Goal: Task Accomplishment & Management: Manage account settings

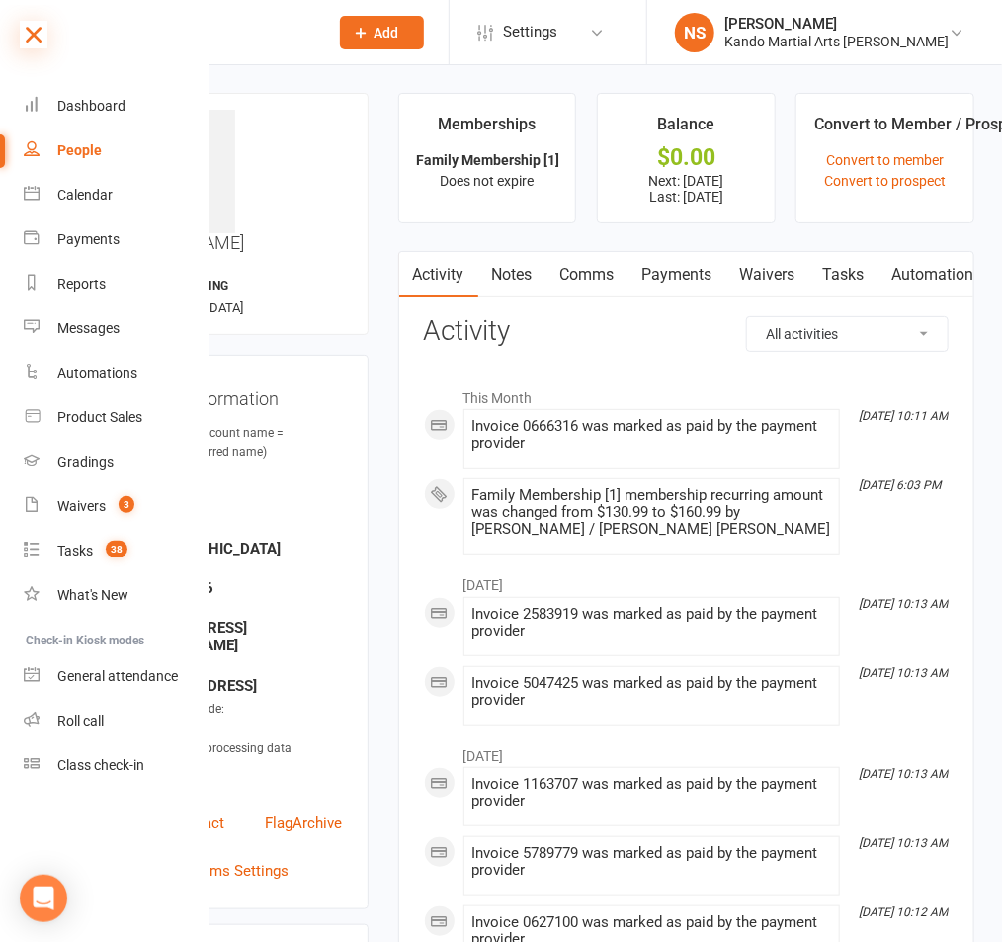
click at [40, 39] on icon at bounding box center [34, 35] width 28 height 28
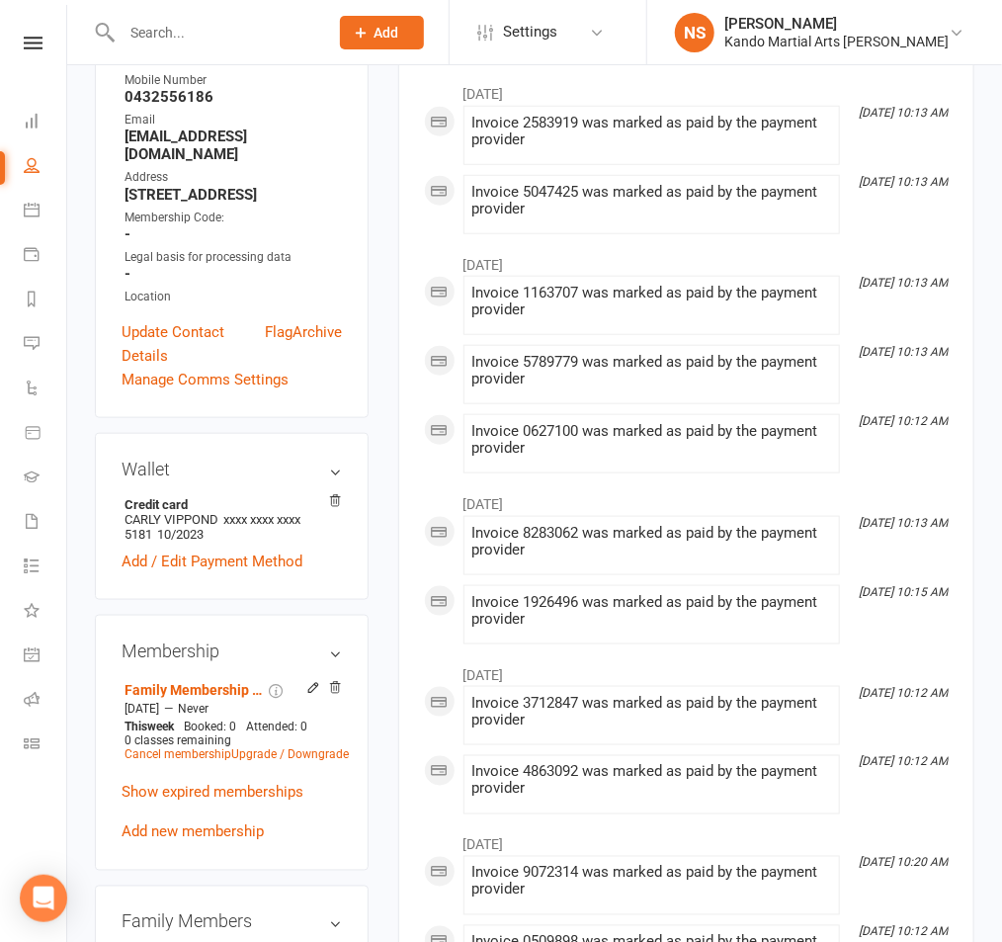
scroll to position [502, 0]
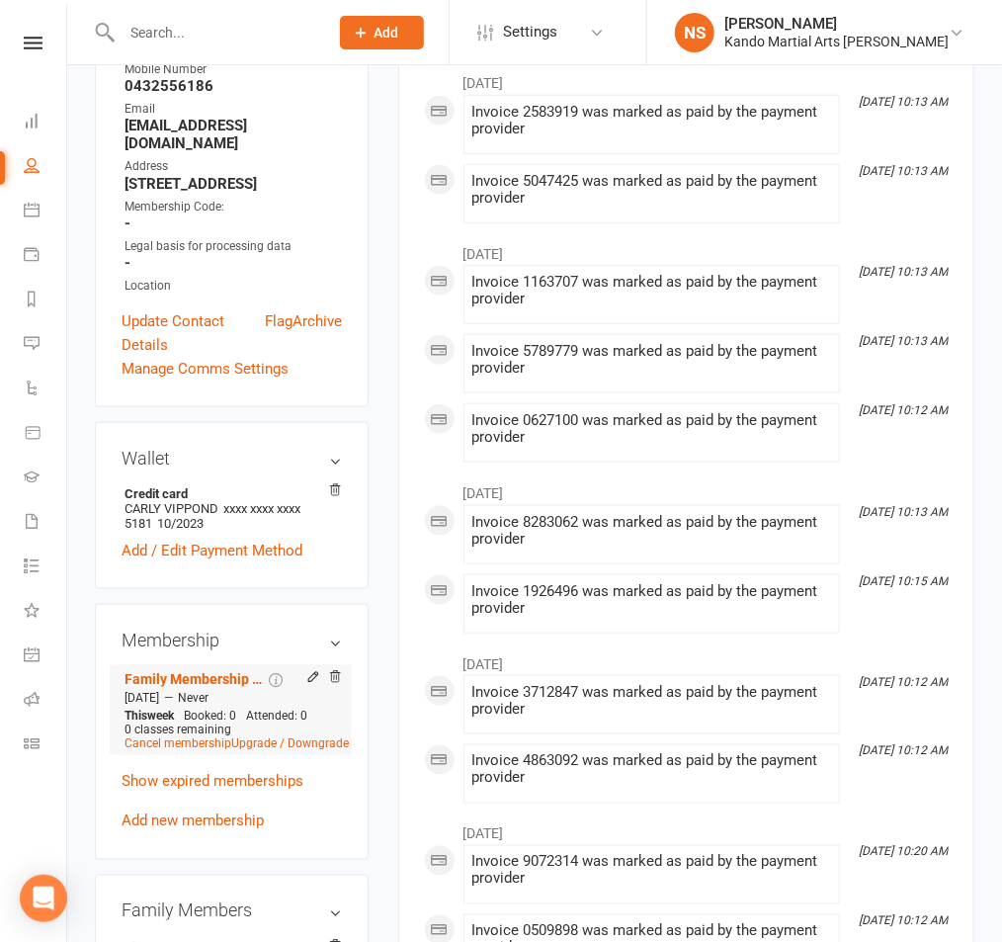
click at [305, 665] on li "Family Membership [1] [DATE] — Never This week Booked: 0 Attended: 0 0 classes …" at bounding box center [231, 710] width 222 height 90
click at [308, 670] on icon at bounding box center [313, 677] width 14 height 14
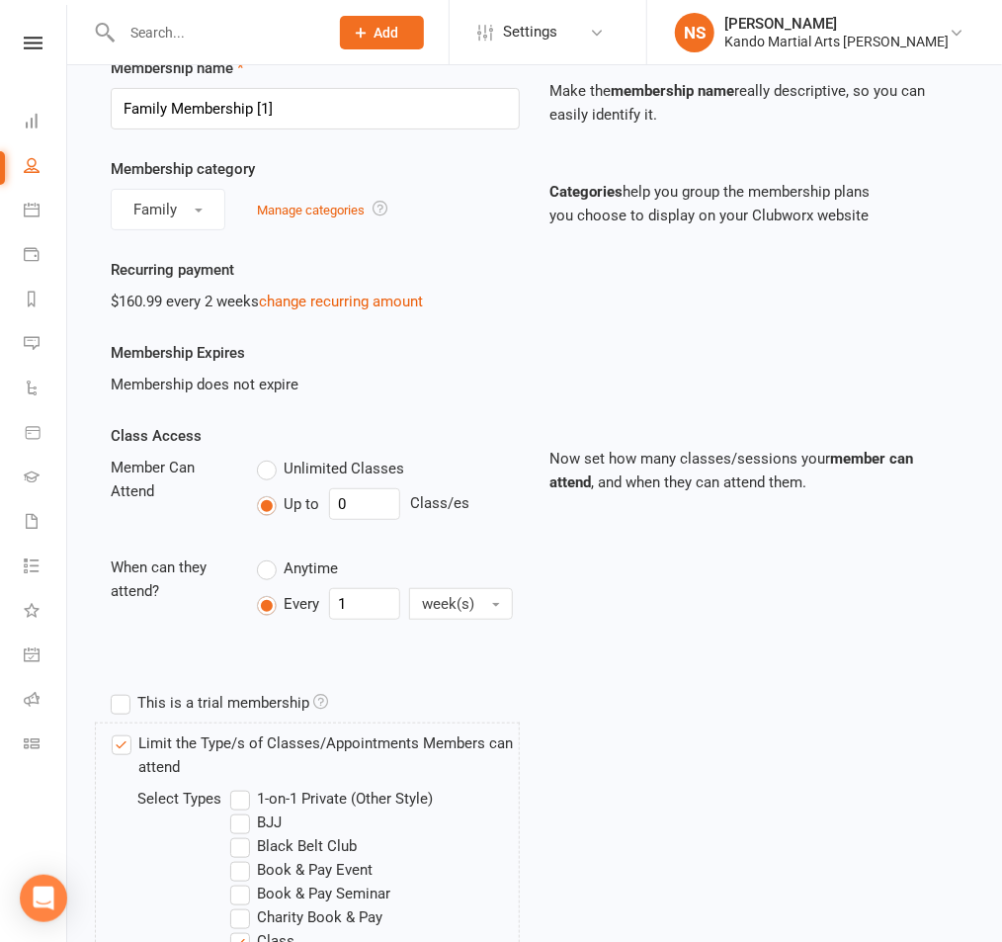
scroll to position [103, 0]
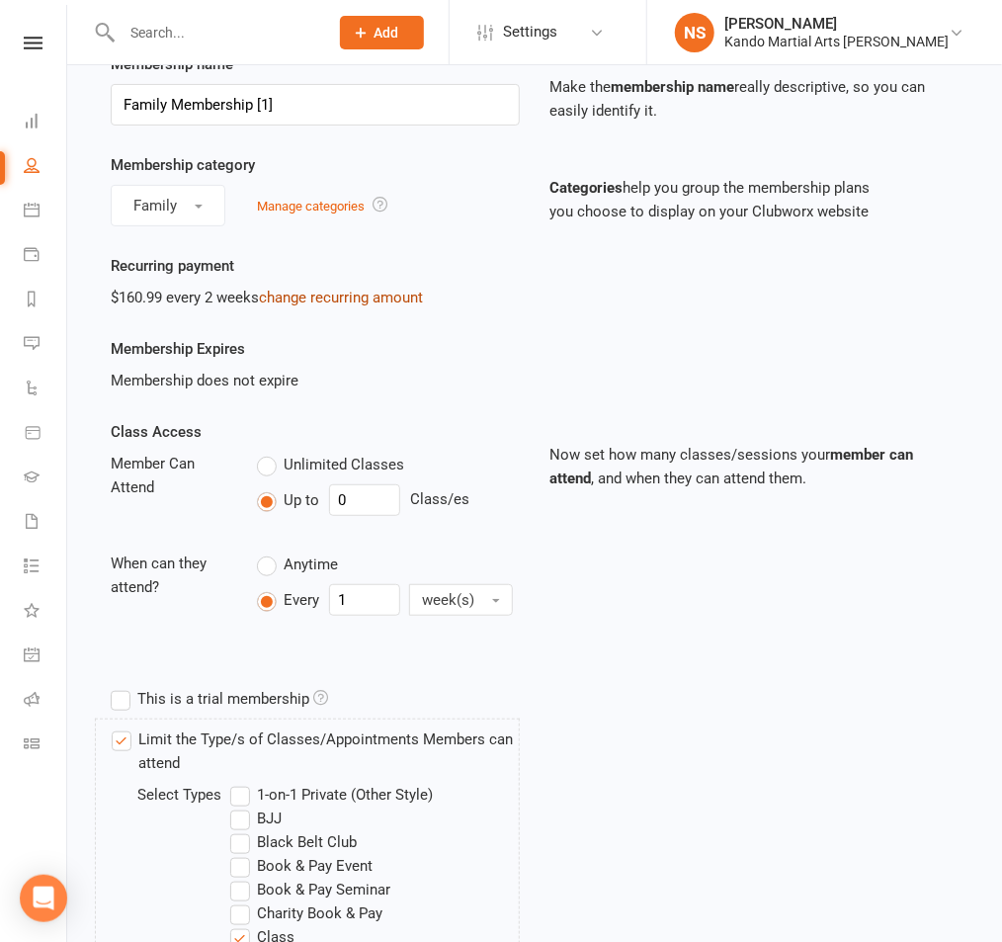
click at [323, 300] on link "change recurring amount" at bounding box center [341, 298] width 164 height 18
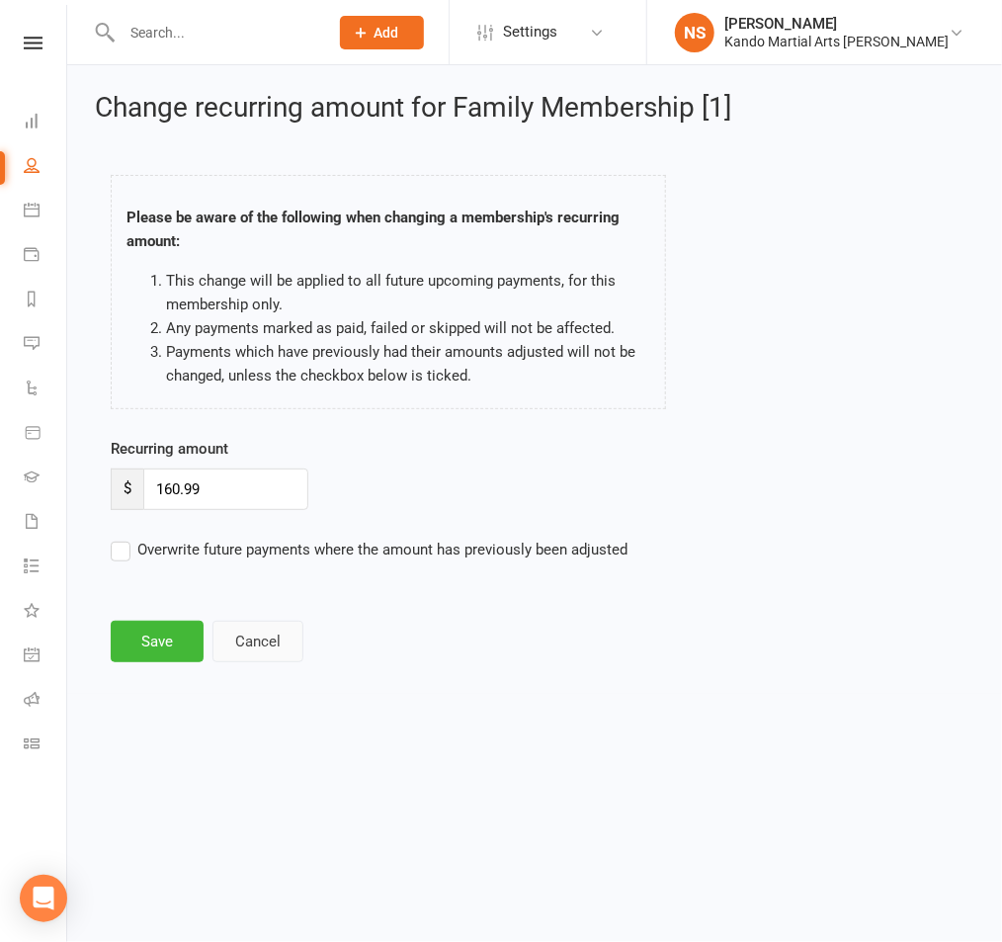
click at [262, 637] on button "Cancel" at bounding box center [257, 642] width 91 height 42
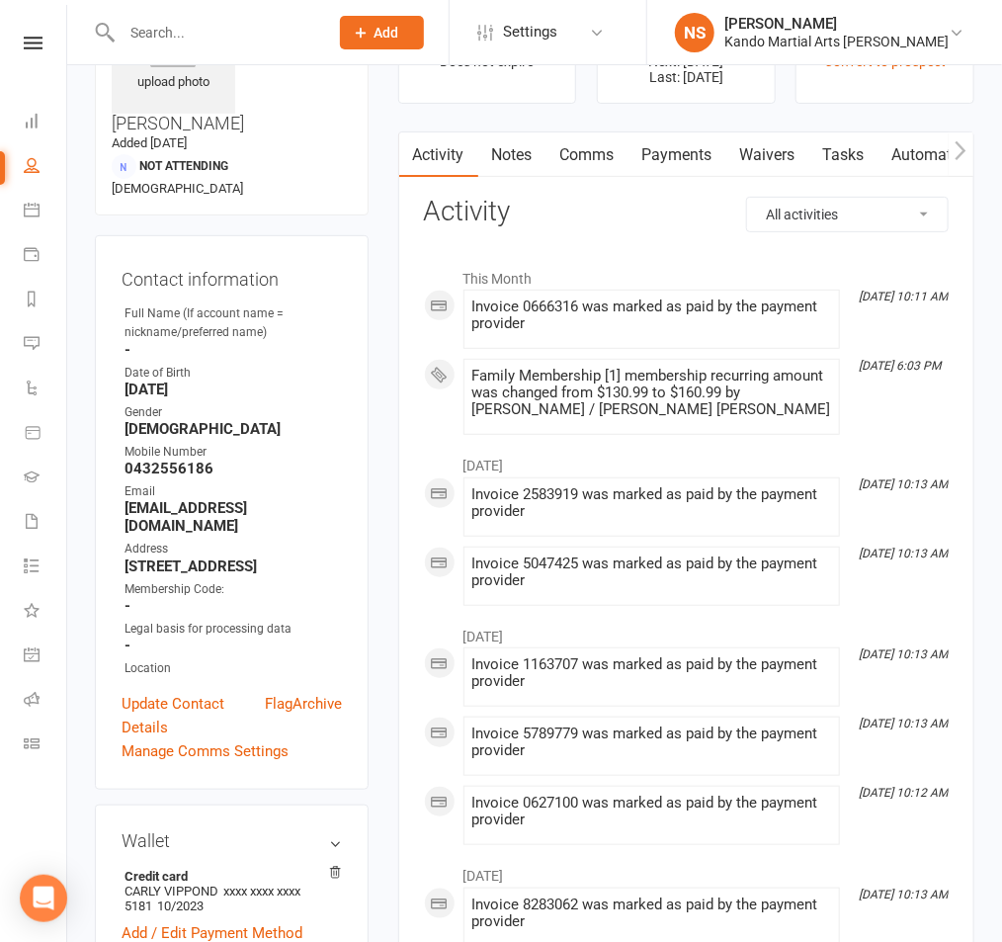
scroll to position [651, 0]
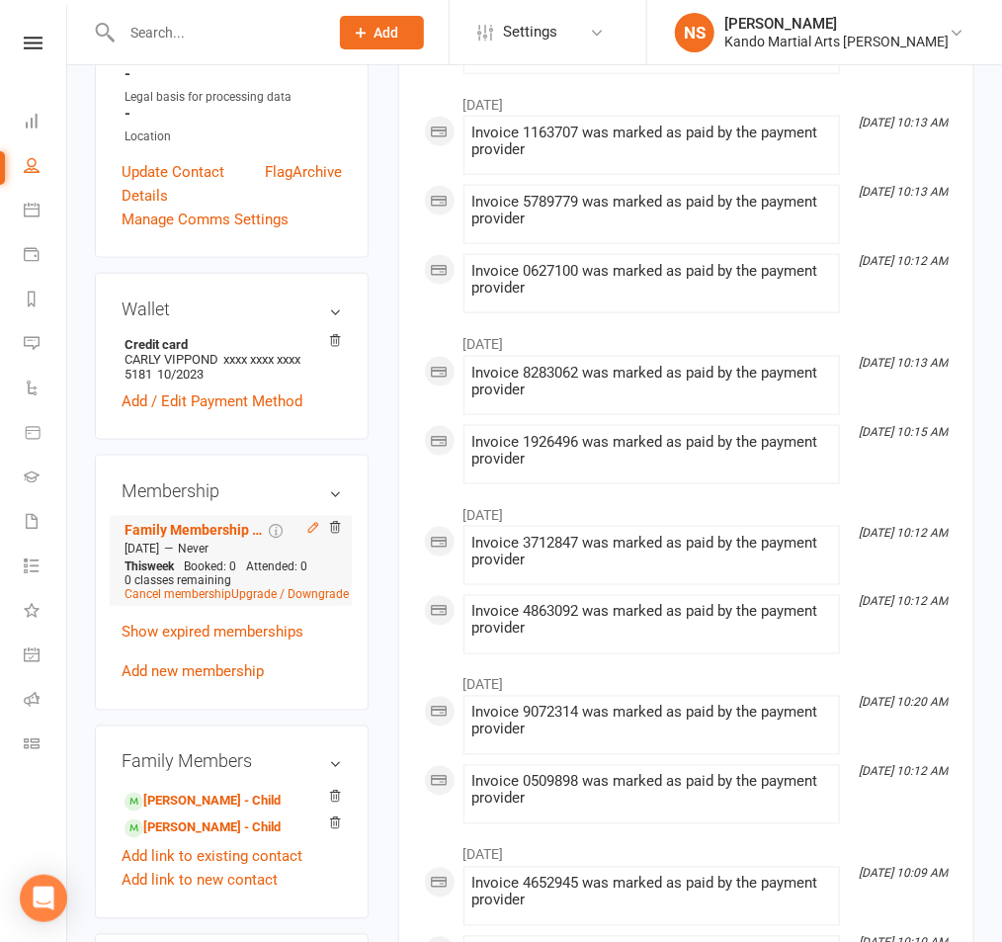
click at [312, 523] on icon at bounding box center [312, 527] width 9 height 9
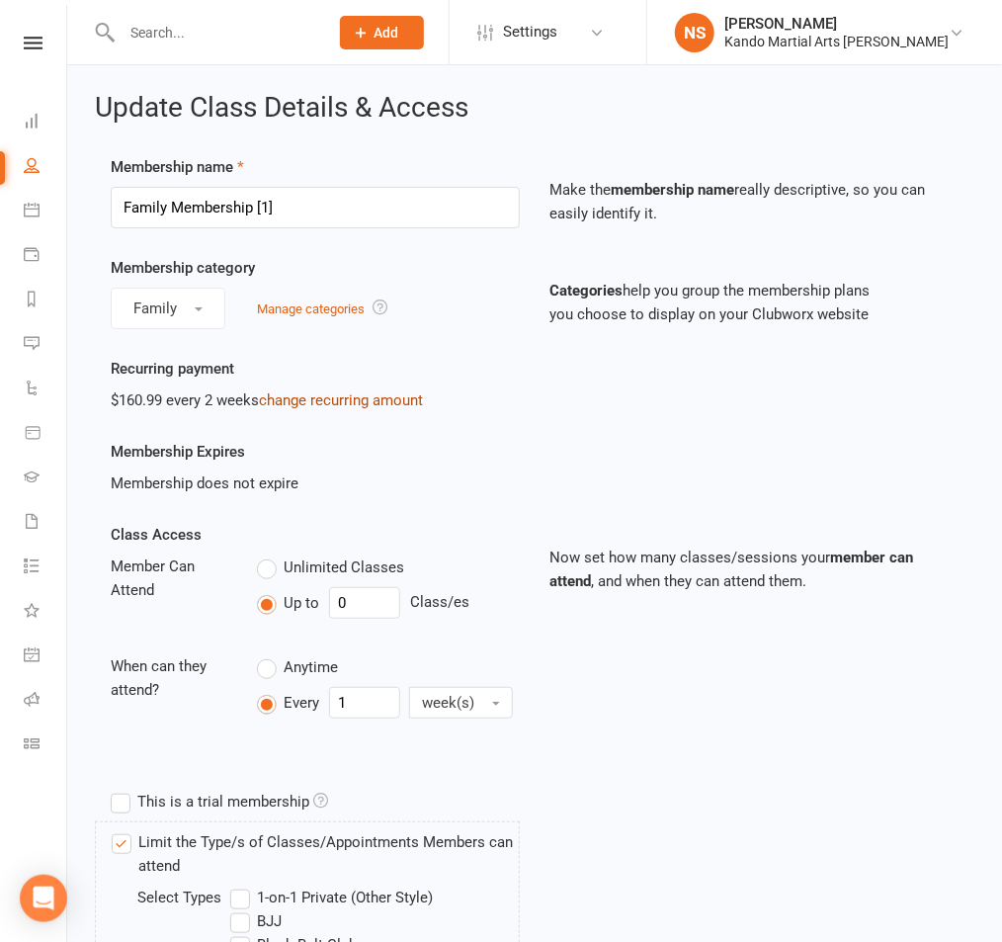
click at [364, 406] on link "change recurring amount" at bounding box center [341, 400] width 164 height 18
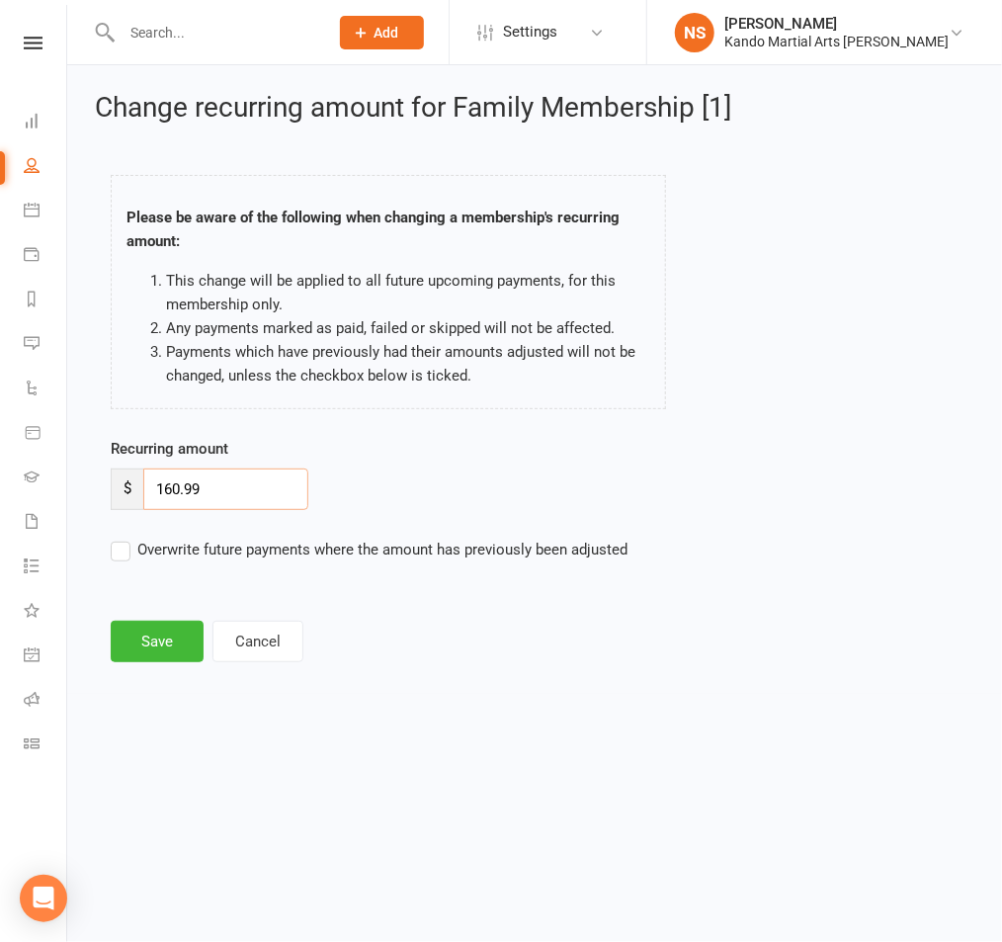
click at [170, 494] on input "160.99" at bounding box center [225, 489] width 165 height 42
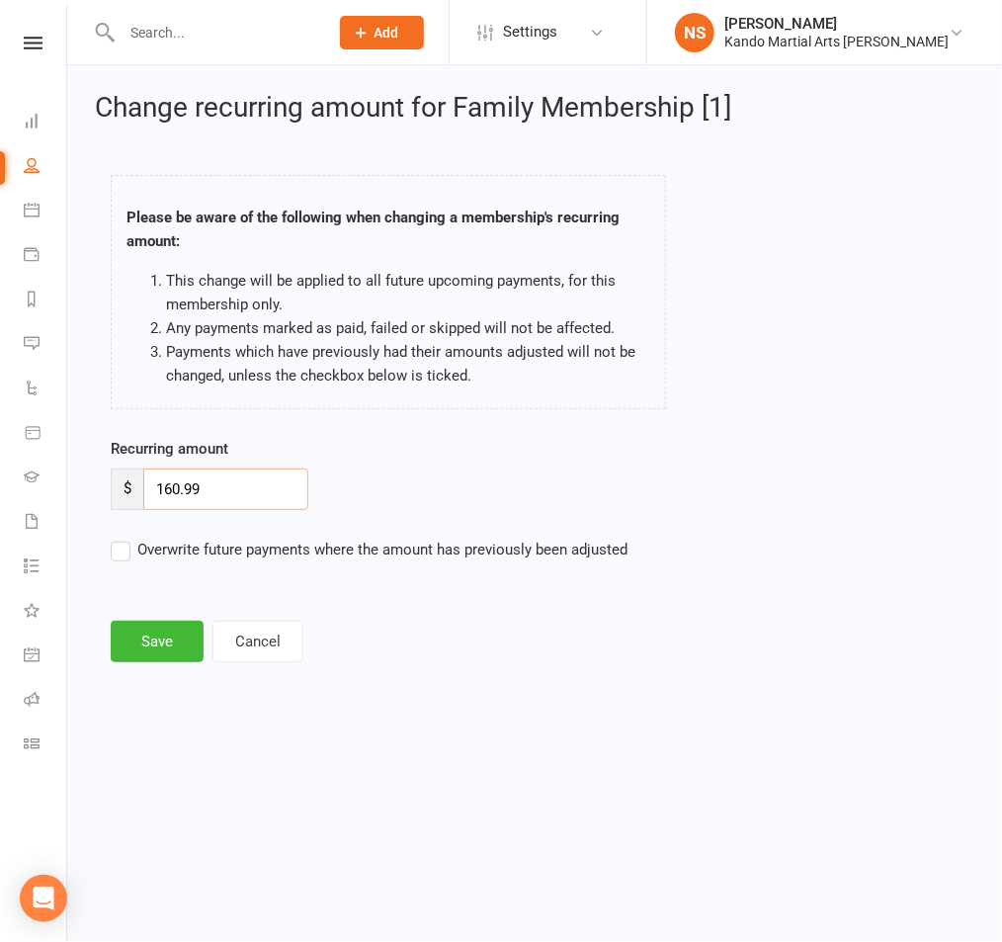
click at [178, 492] on input "160.99" at bounding box center [225, 489] width 165 height 42
type input "25.99"
click at [165, 632] on button "Save" at bounding box center [157, 642] width 93 height 42
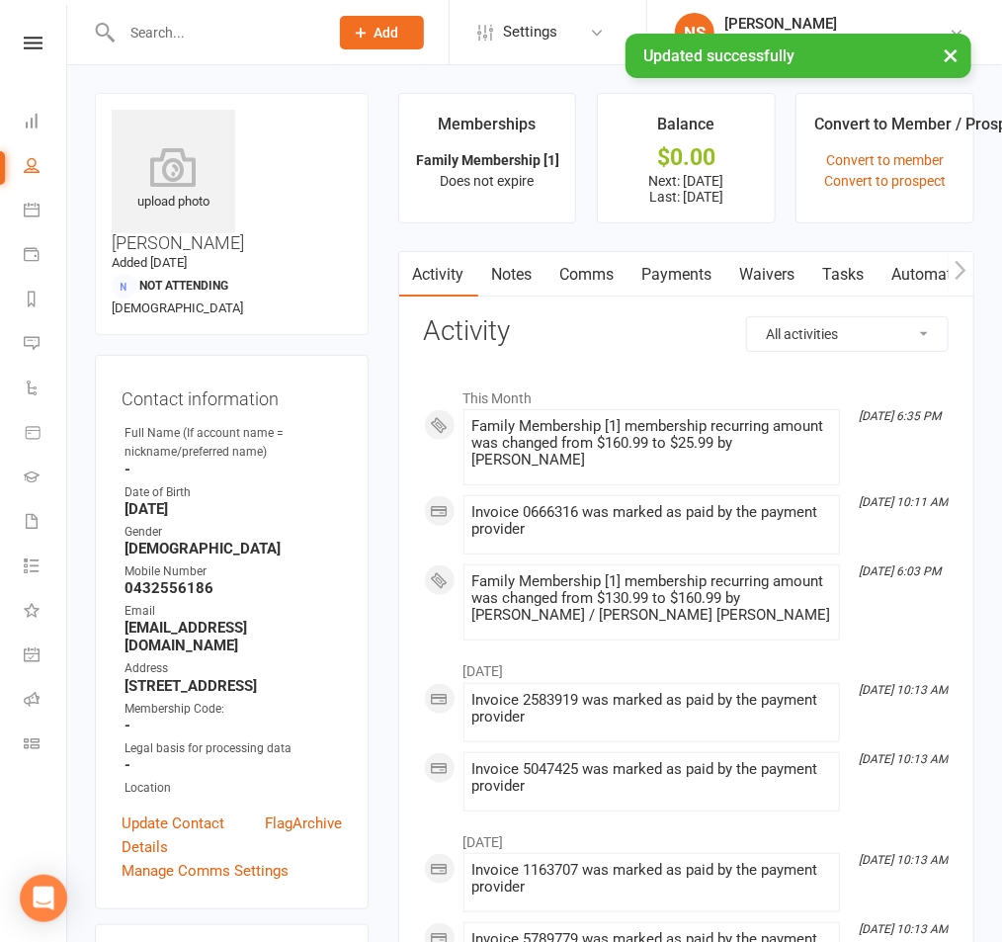
click at [657, 261] on link "Payments" at bounding box center [678, 274] width 98 height 45
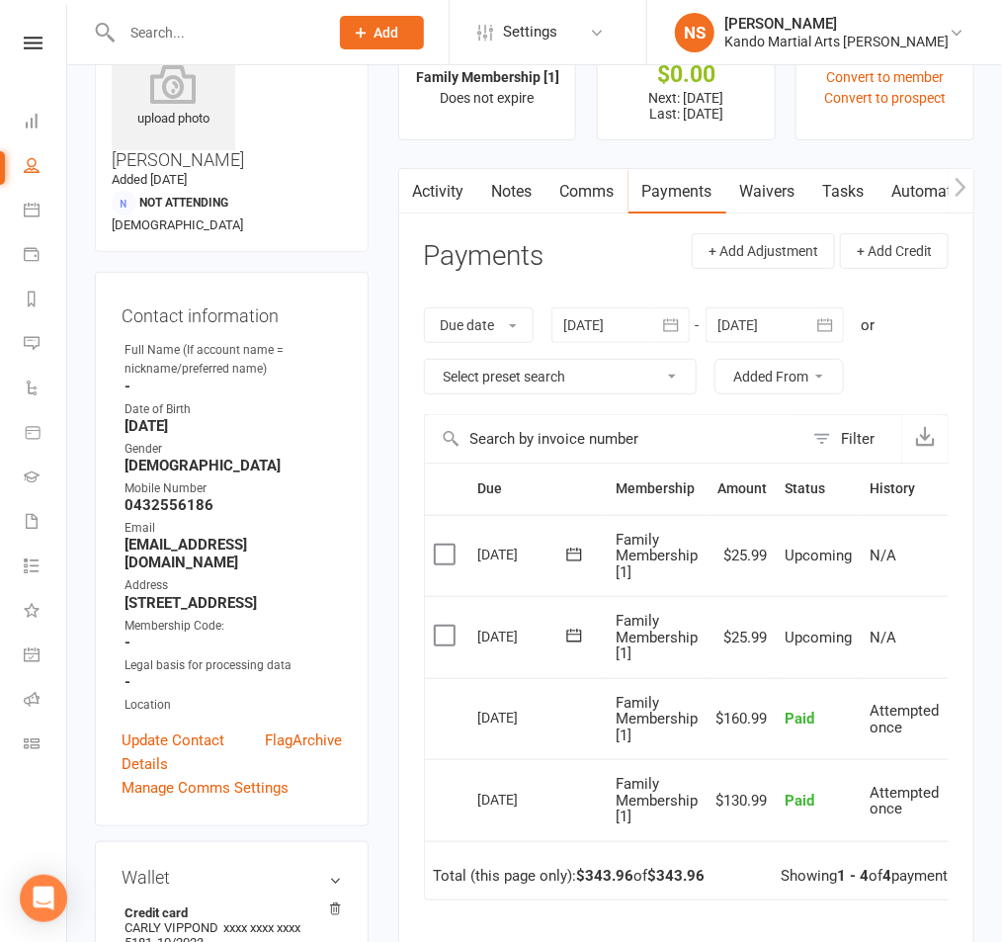
scroll to position [55, 0]
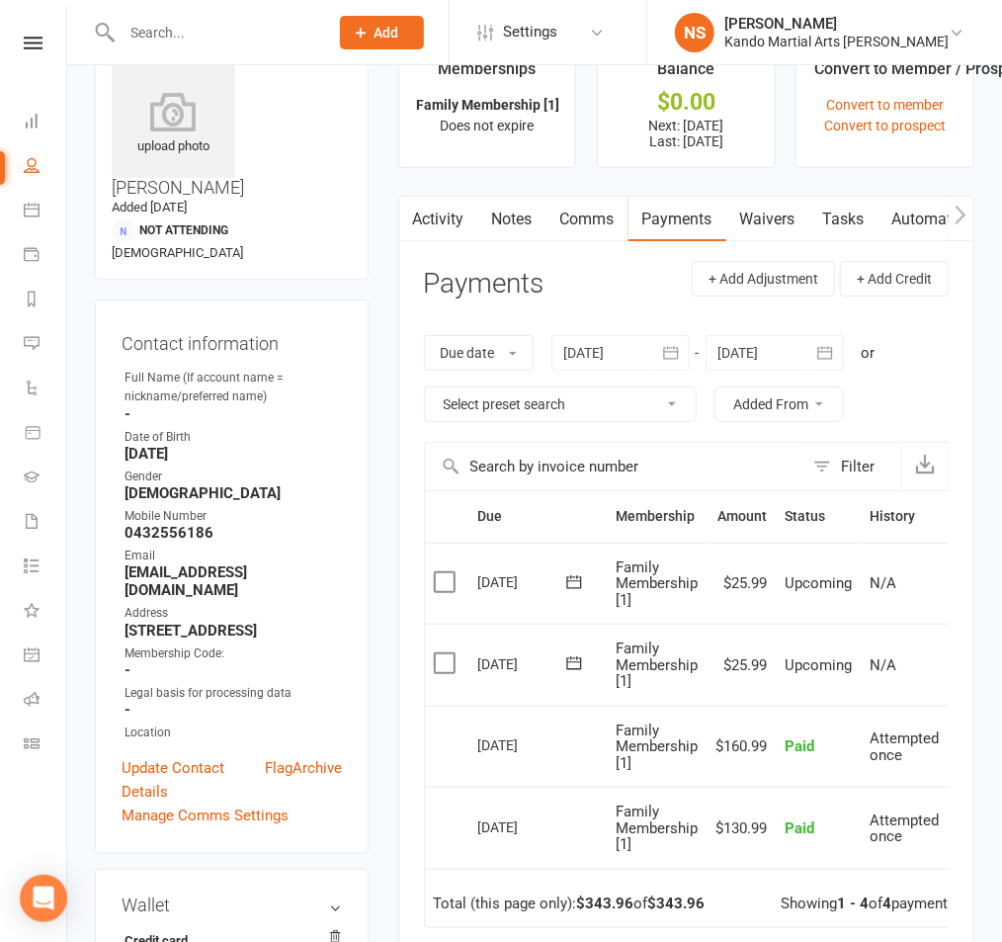
drag, startPoint x: 545, startPoint y: 761, endPoint x: 418, endPoint y: 763, distance: 126.5
click at [418, 763] on div "Activity Notes Comms Payments Waivers Tasks Automations Assessments Credit bala…" at bounding box center [686, 705] width 576 height 1019
click at [519, 678] on td "[DATE]" at bounding box center [538, 665] width 138 height 82
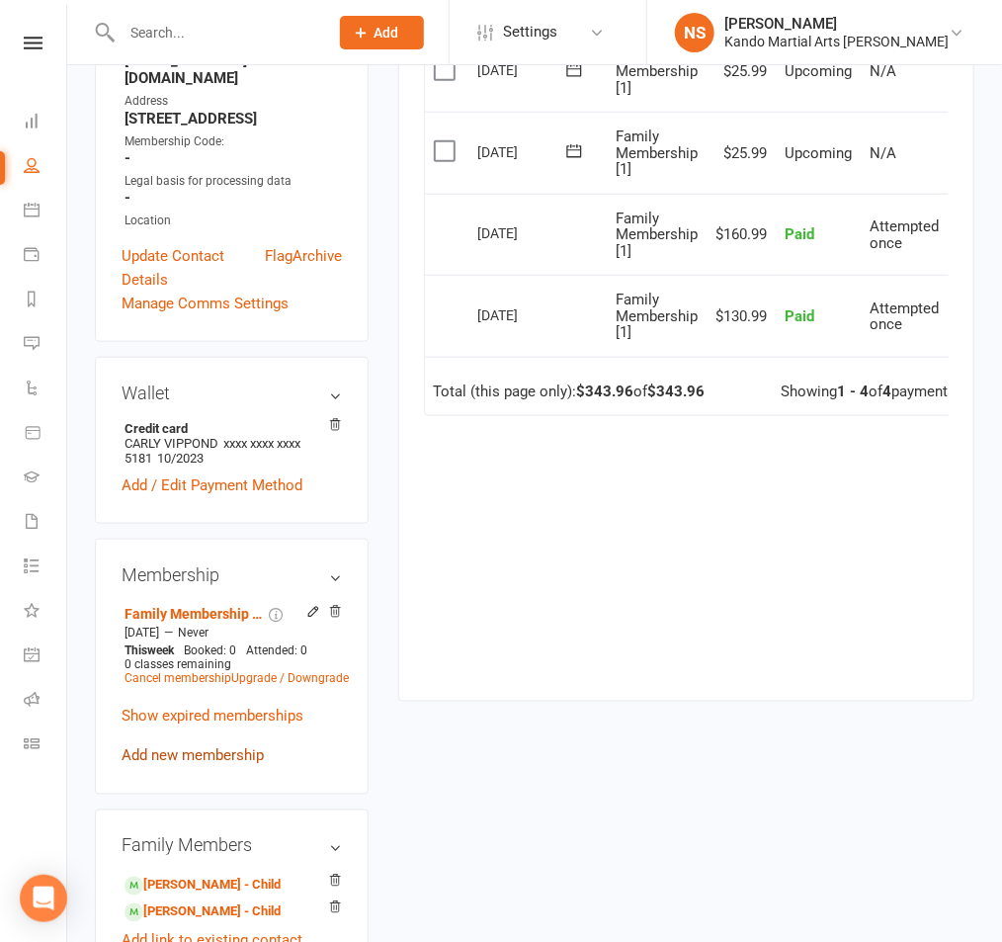
scroll to position [591, 0]
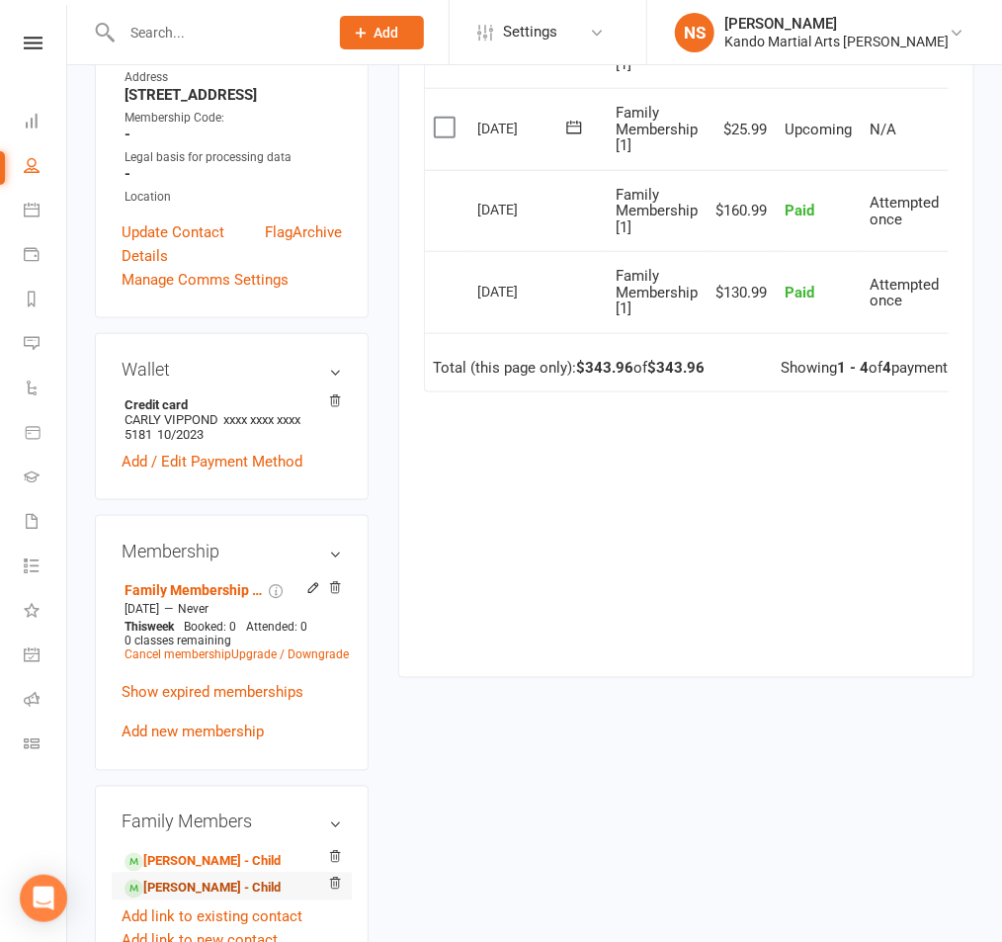
click at [207, 879] on link "[PERSON_NAME] - Child" at bounding box center [203, 889] width 156 height 21
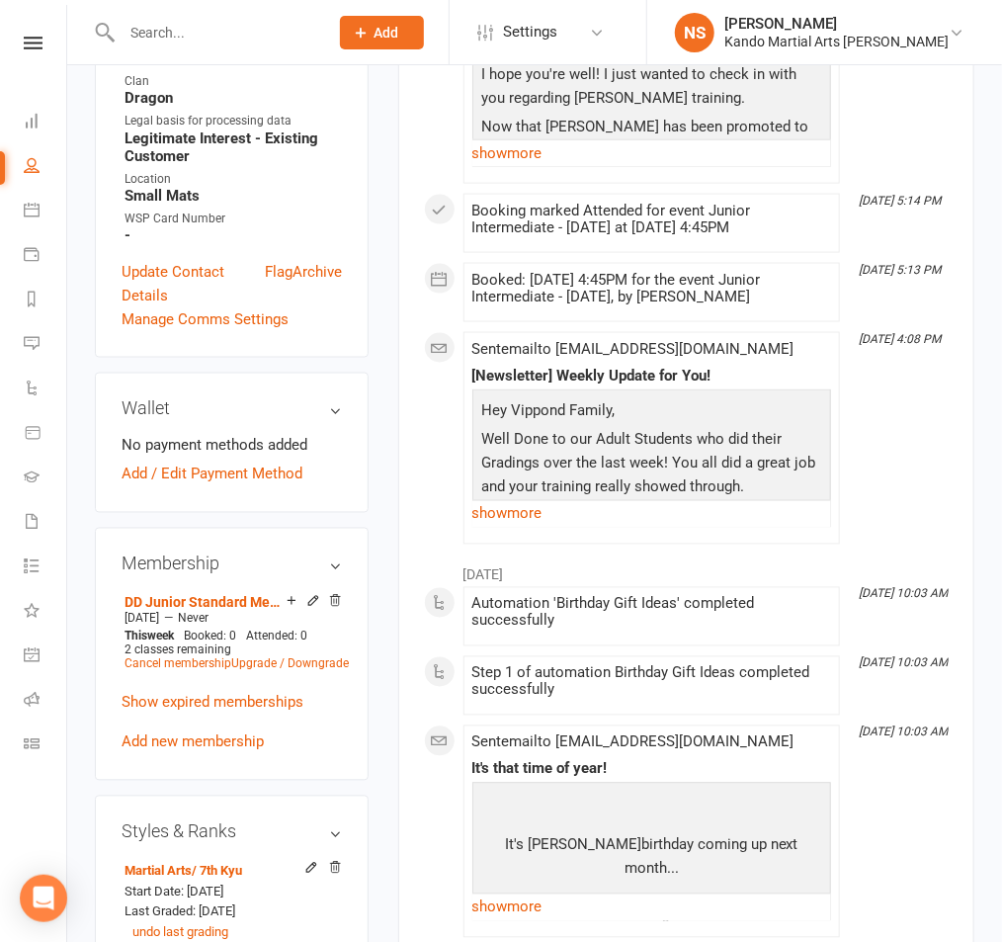
scroll to position [875, 0]
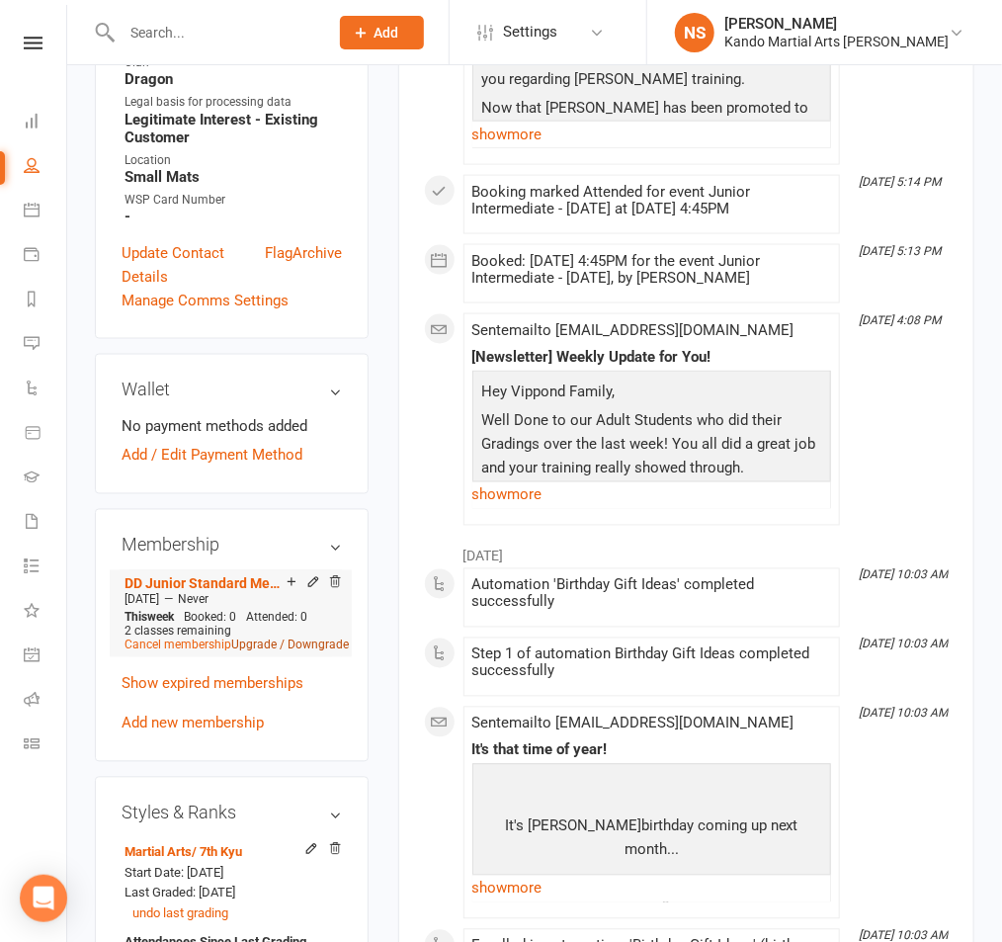
click at [323, 638] on link "Upgrade / Downgrade" at bounding box center [290, 645] width 118 height 14
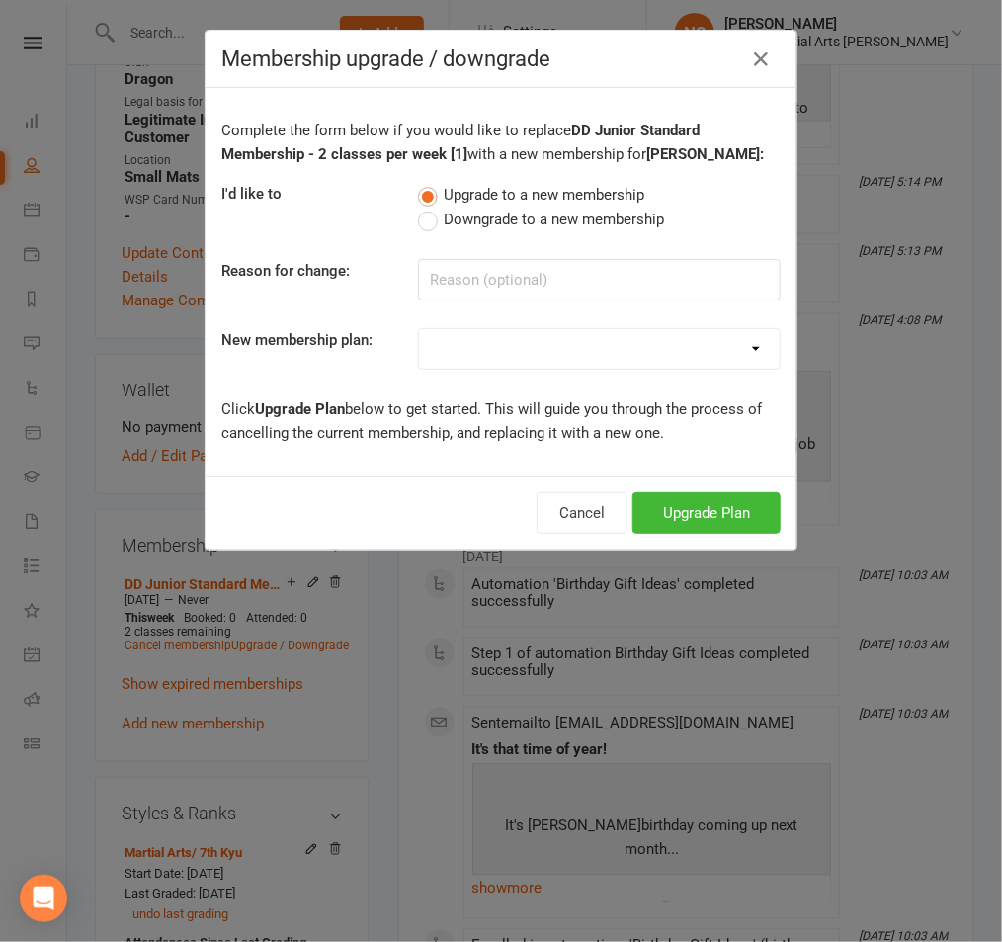
click at [694, 364] on select "12 Months - Kinder Ninja inc. 1 month discount [3] 12 Months - Little Dragon in…" at bounding box center [599, 349] width 361 height 40
select select "59"
click at [465, 211] on span "Downgrade to a new membership" at bounding box center [555, 218] width 220 height 21
click at [431, 208] on input "Downgrade to a new membership" at bounding box center [424, 208] width 13 height 0
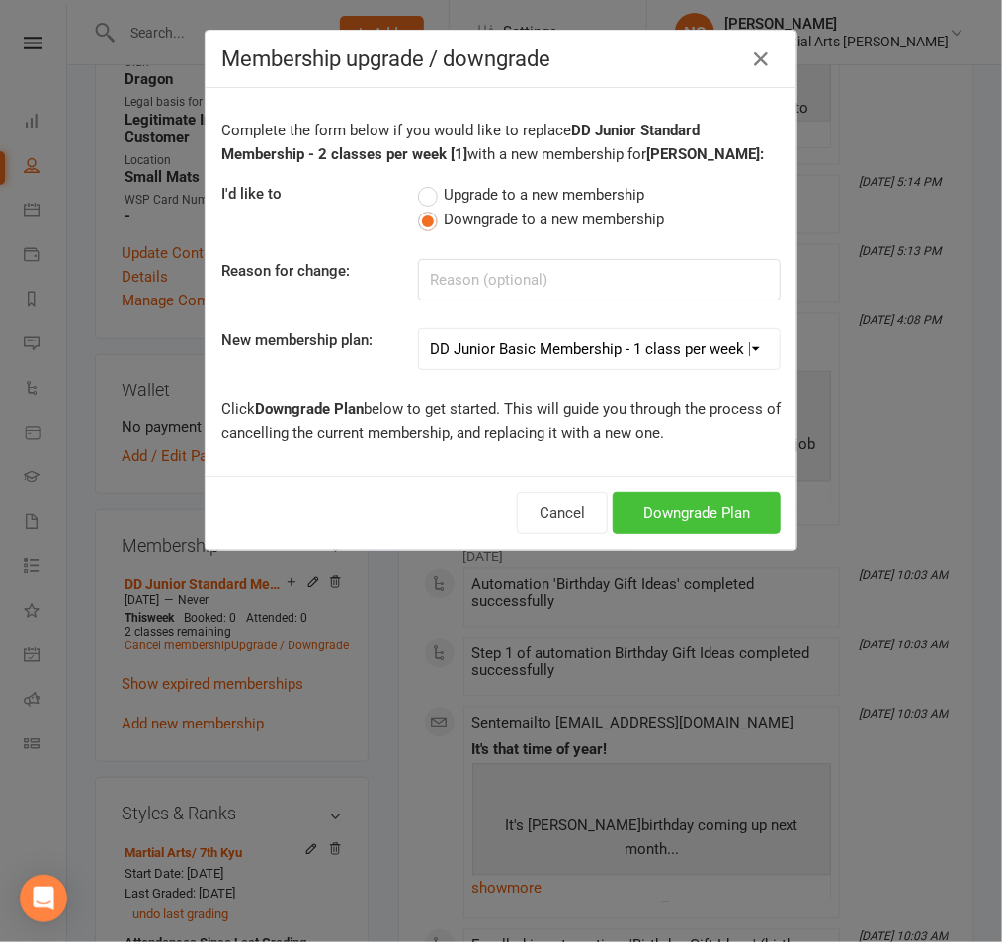
click at [710, 513] on button "Downgrade Plan" at bounding box center [697, 513] width 168 height 42
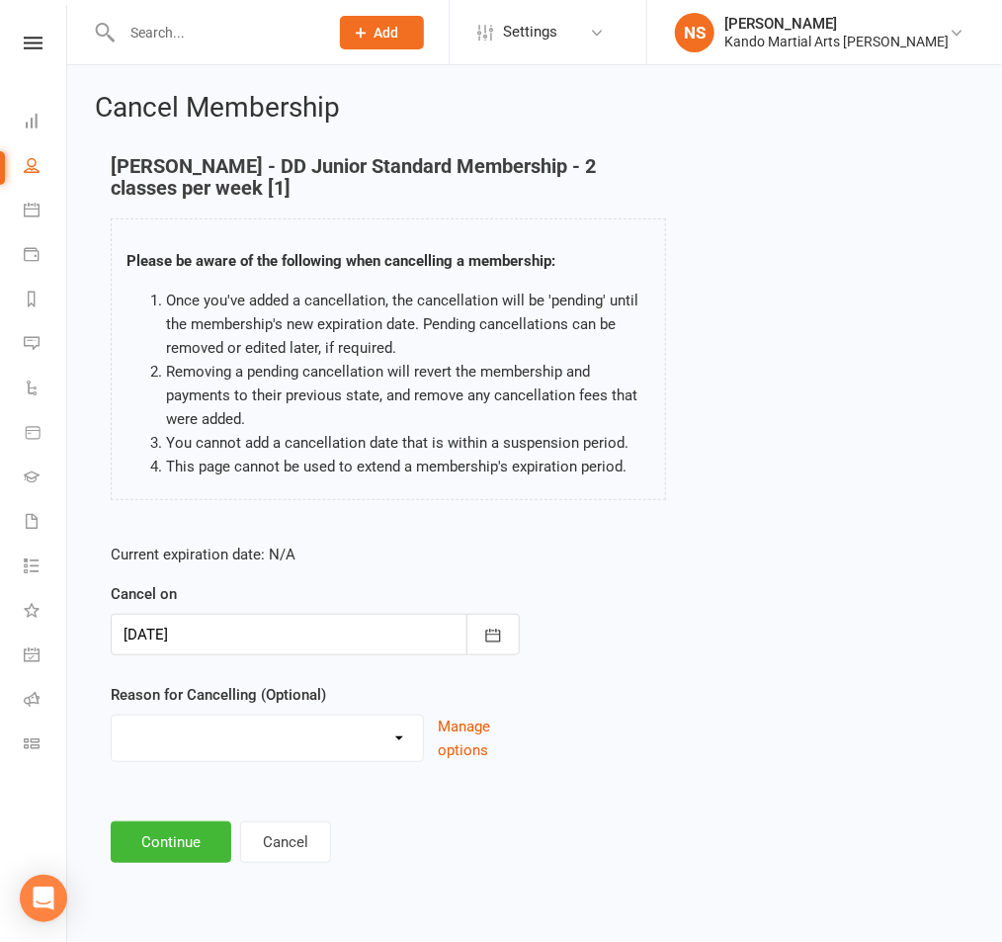
click at [391, 636] on div at bounding box center [315, 635] width 409 height 42
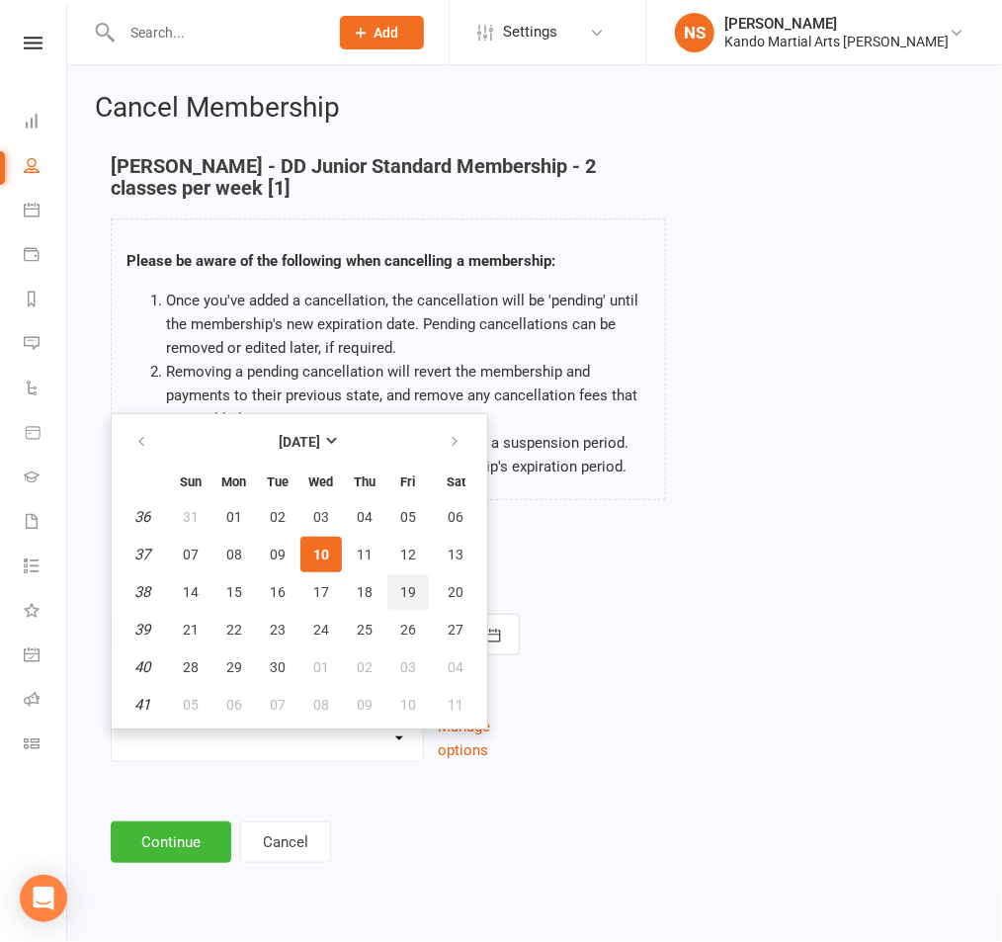
click at [410, 596] on span "19" at bounding box center [408, 592] width 16 height 16
type input "[DATE]"
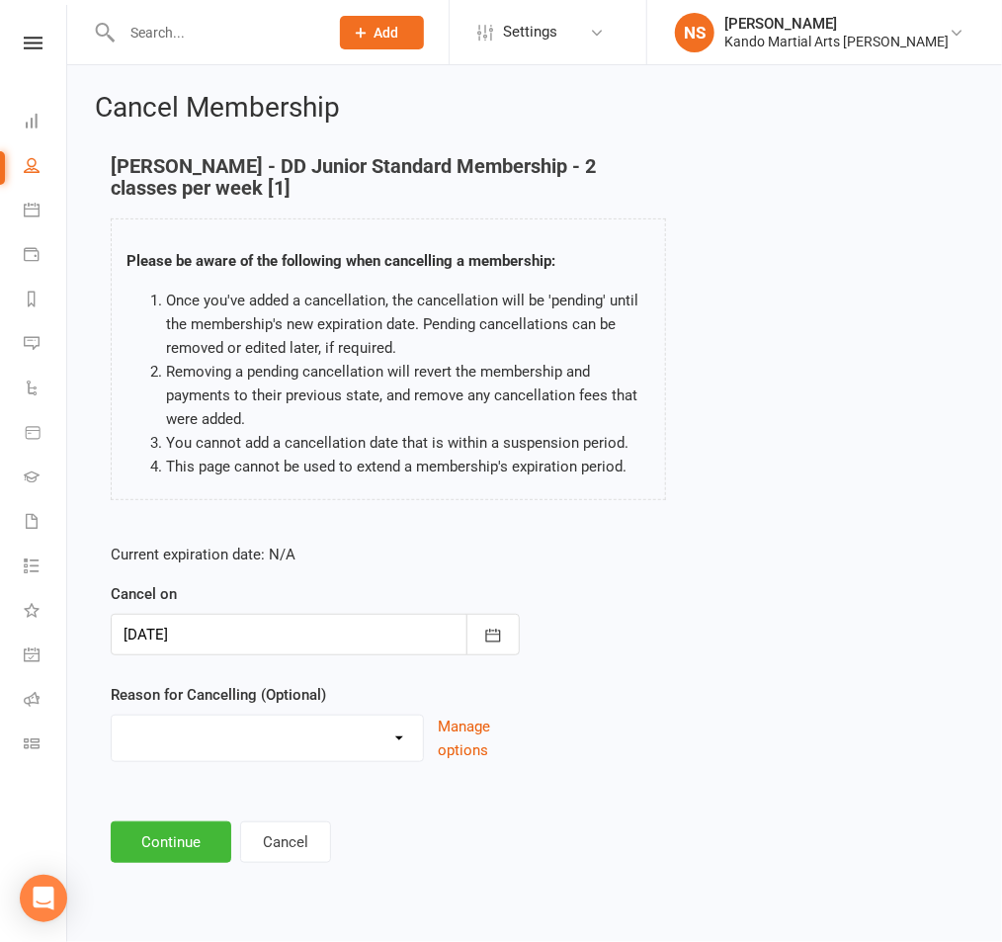
click at [357, 756] on div "Financial Holiday Injury Moving House Not Continuing After Trial Paid PIF Trans…" at bounding box center [267, 738] width 313 height 47
click at [363, 747] on select "Financial Holiday Injury Moving House Not Continuing After Trial Paid PIF Trans…" at bounding box center [267, 736] width 311 height 40
click at [375, 748] on select "Financial Holiday Injury Moving House Not Continuing After Trial Paid PIF Trans…" at bounding box center [267, 736] width 311 height 40
click at [279, 844] on button "Cancel" at bounding box center [285, 842] width 91 height 42
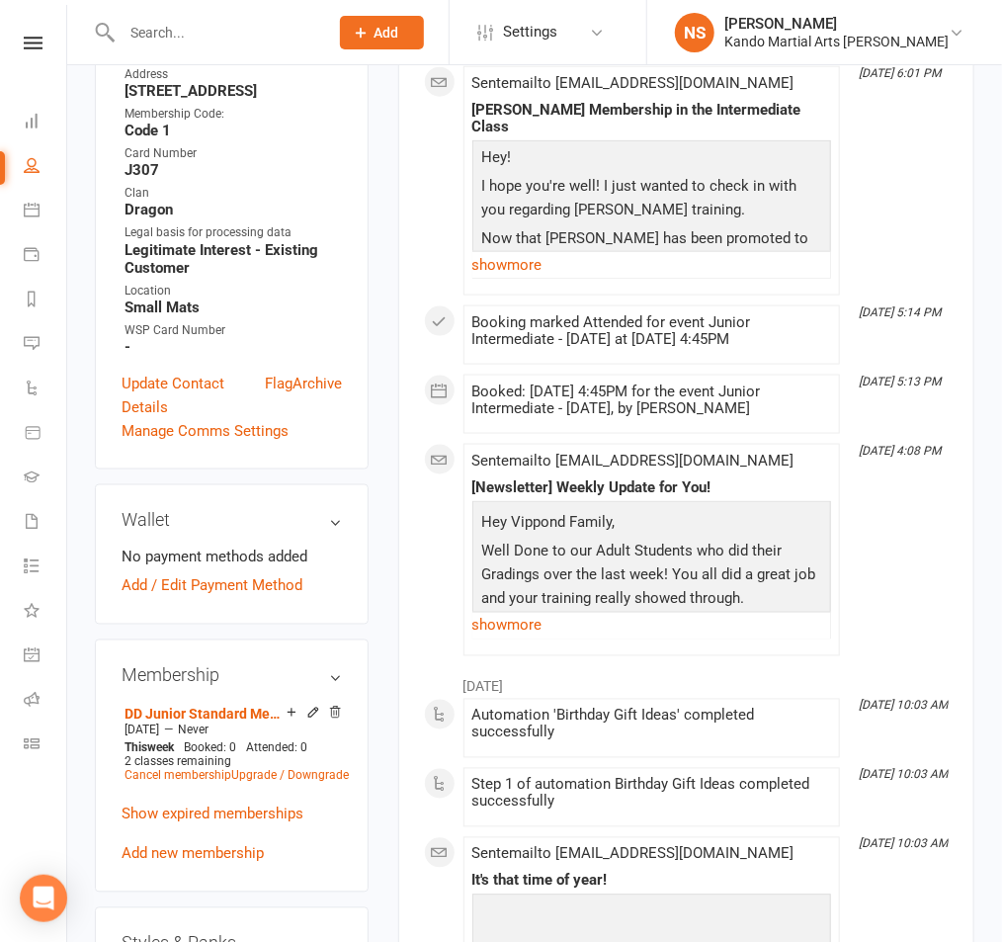
scroll to position [743, 0]
click at [309, 770] on link "Upgrade / Downgrade" at bounding box center [290, 777] width 118 height 14
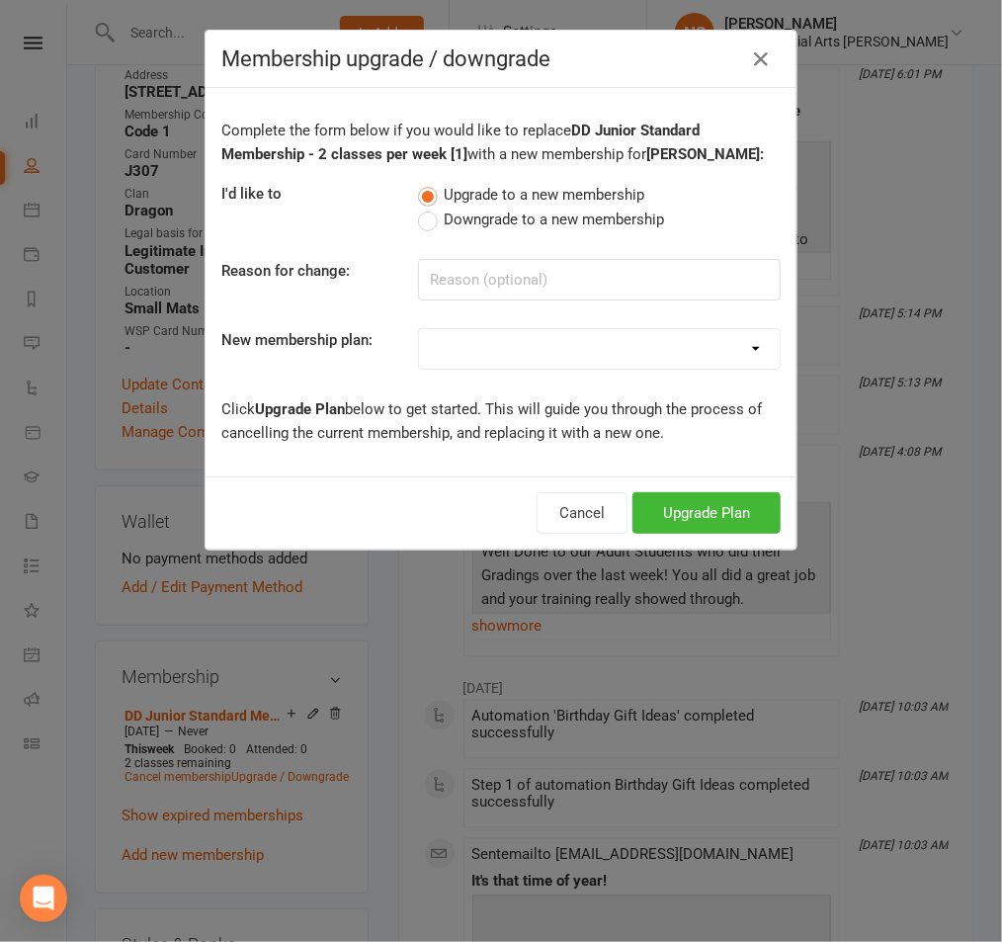
click at [475, 227] on span "Downgrade to a new membership" at bounding box center [555, 218] width 220 height 21
click at [431, 208] on input "Downgrade to a new membership" at bounding box center [424, 208] width 13 height 0
click at [605, 358] on select "12 Months - Kinder Ninja inc. 1 month discount [3] 12 Months - Little Dragon in…" at bounding box center [599, 349] width 361 height 40
select select "59"
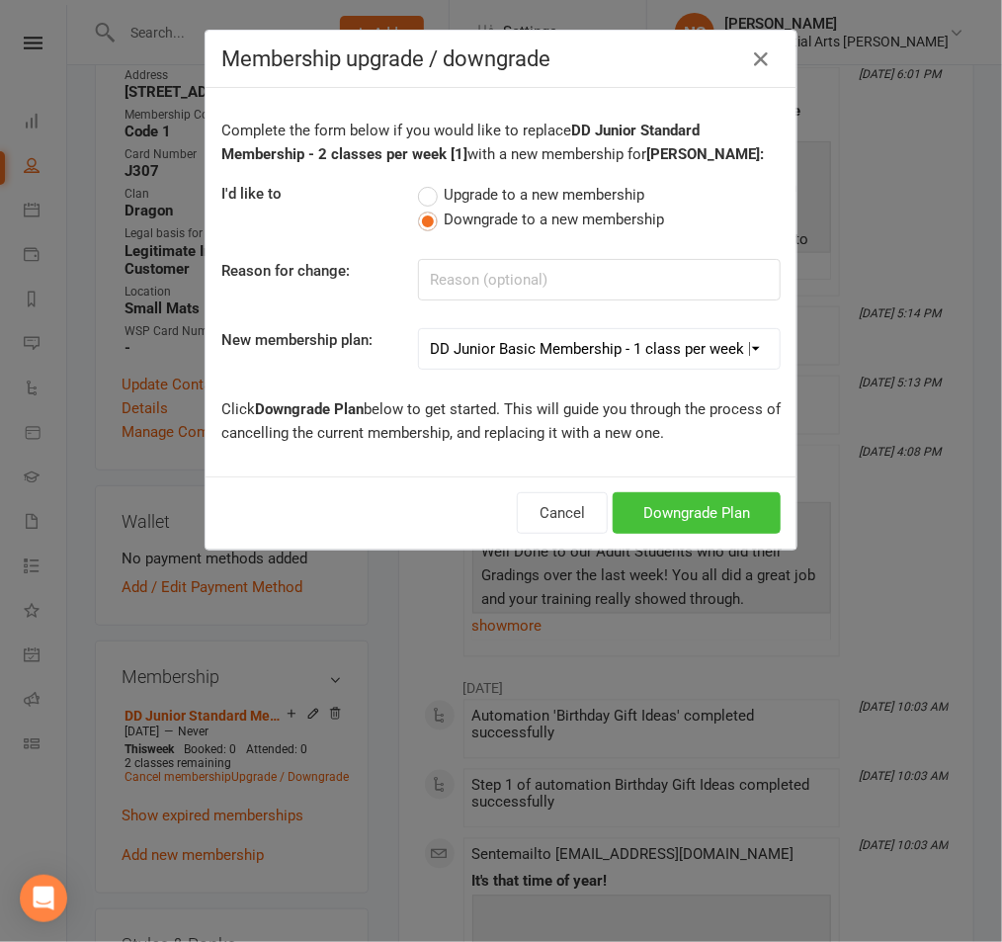
click at [723, 523] on button "Downgrade Plan" at bounding box center [697, 513] width 168 height 42
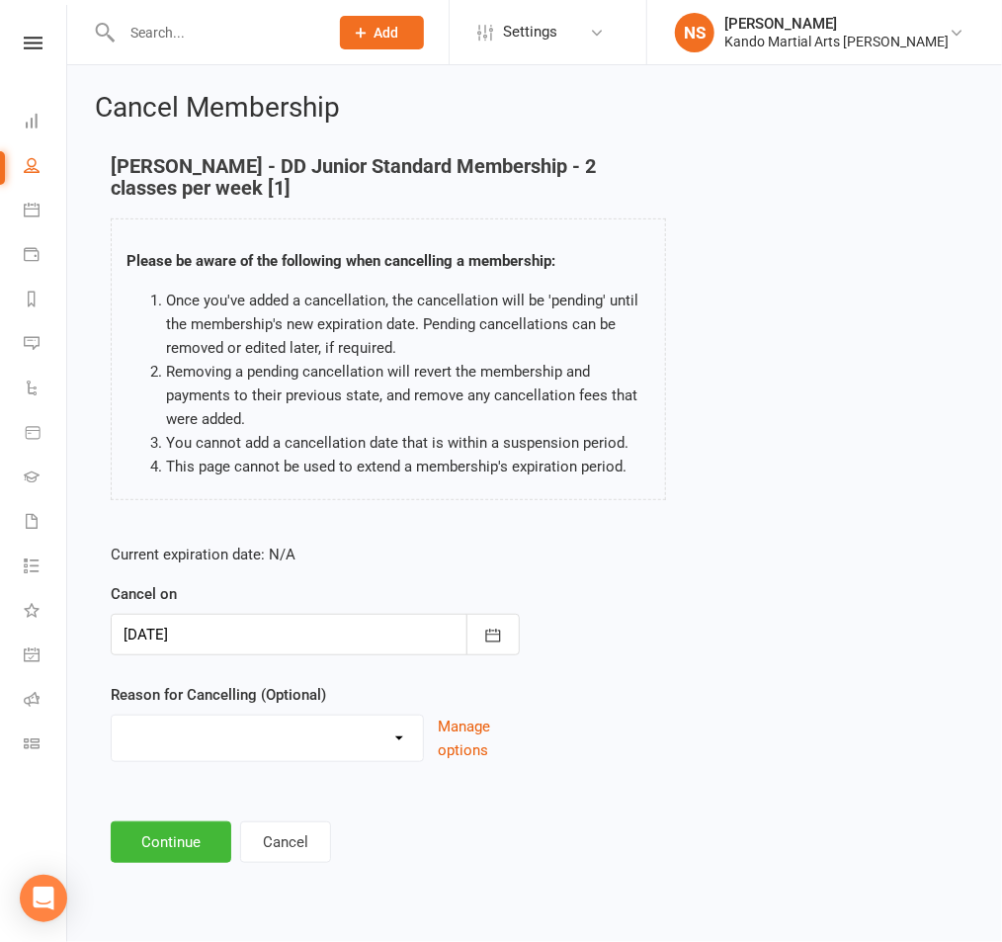
click at [424, 634] on div at bounding box center [315, 635] width 409 height 42
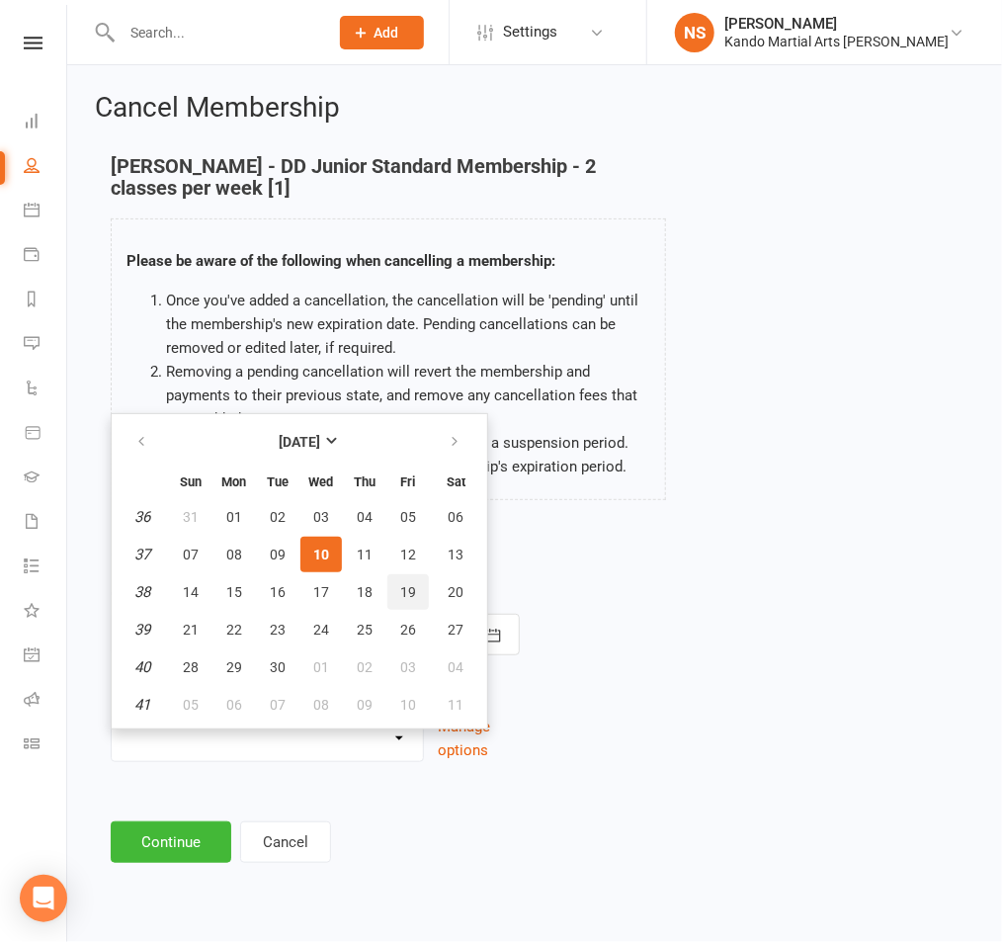
click at [401, 599] on button "19" at bounding box center [408, 592] width 42 height 36
type input "[DATE]"
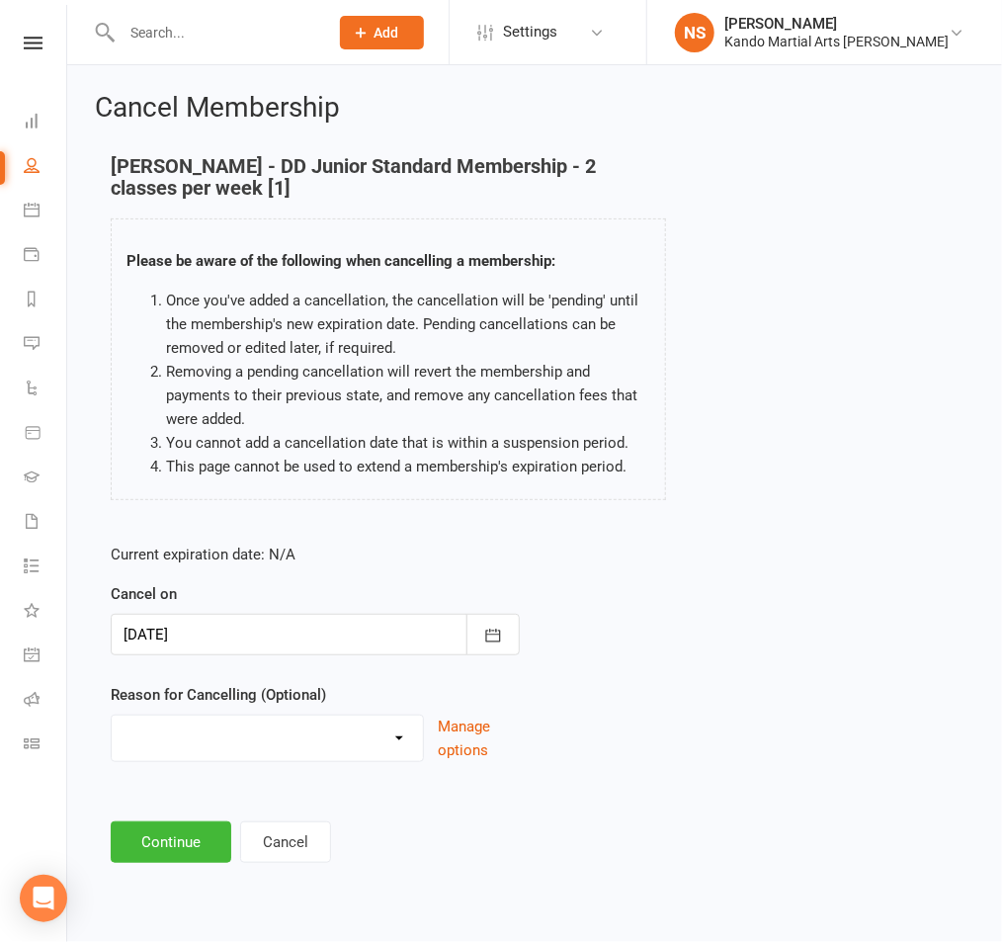
click at [393, 747] on select "Financial Holiday Injury Moving House Not Continuing After Trial Paid PIF Trans…" at bounding box center [267, 736] width 311 height 40
select select "7"
click at [150, 837] on button "Continue" at bounding box center [171, 842] width 121 height 42
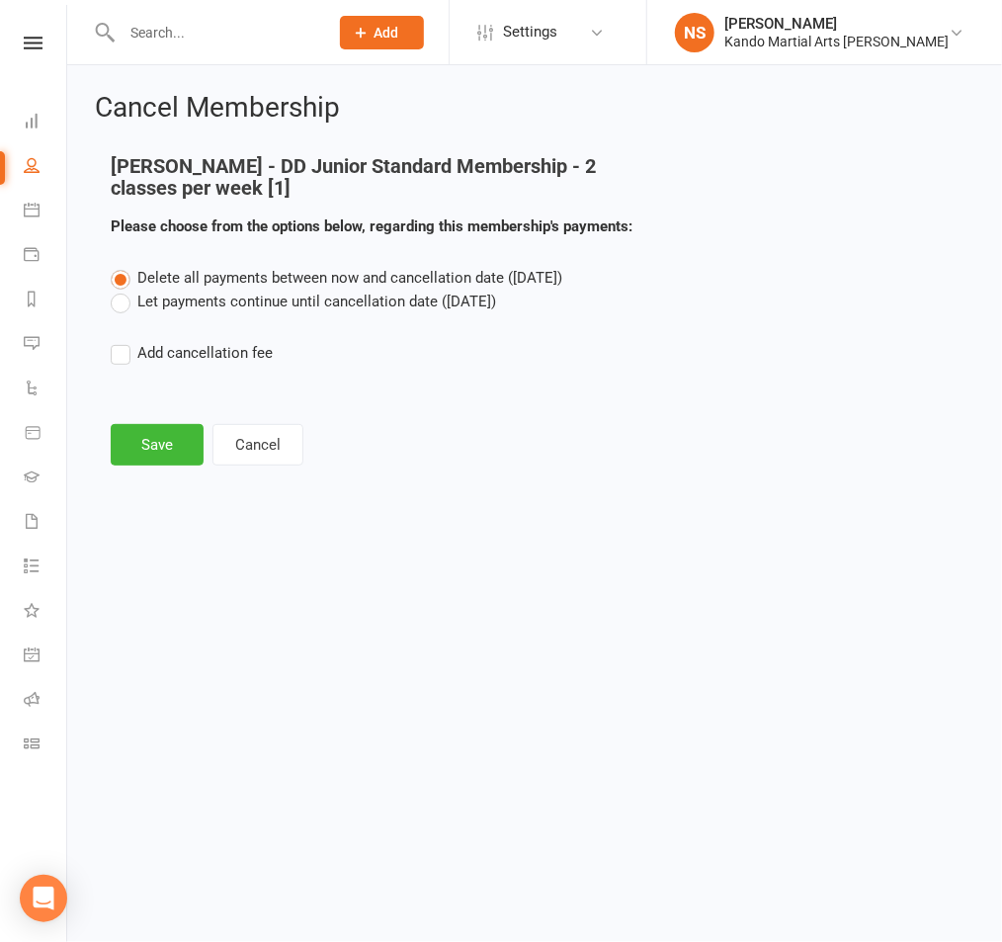
click at [124, 302] on label "Let payments continue until cancellation date ([DATE])" at bounding box center [303, 302] width 385 height 24
click at [124, 290] on input "Let payments continue until cancellation date ([DATE])" at bounding box center [117, 290] width 13 height 0
click at [138, 447] on button "Save" at bounding box center [157, 445] width 93 height 42
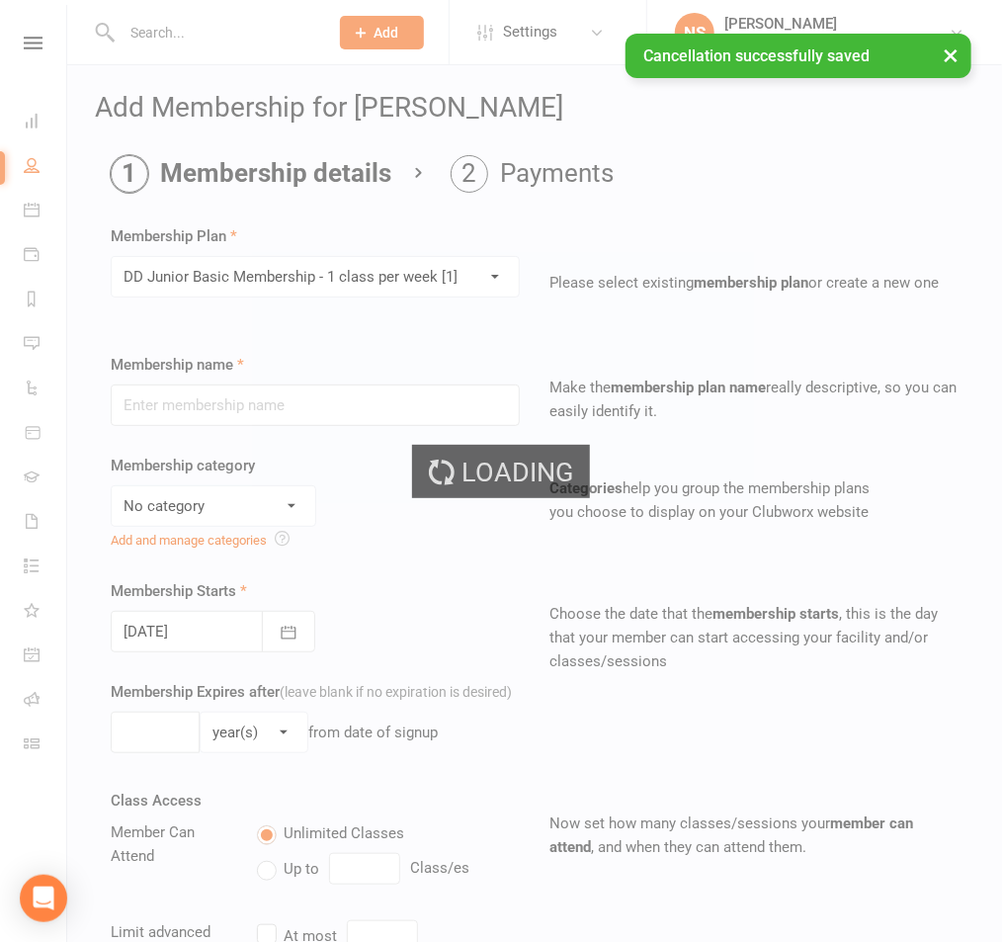
type input "DD Junior Basic Membership - 1 class per week [1]"
select select "6"
type input "0"
type input "1"
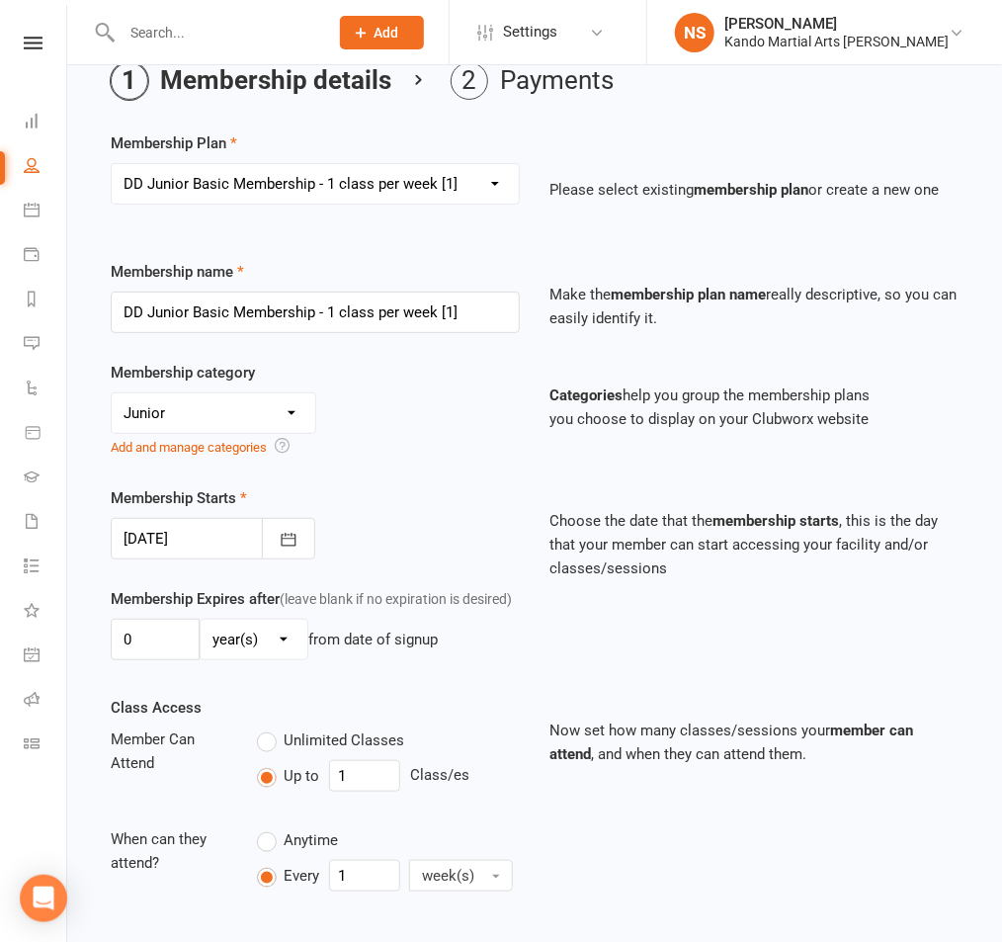
scroll to position [92, 0]
click at [218, 547] on div at bounding box center [213, 540] width 205 height 42
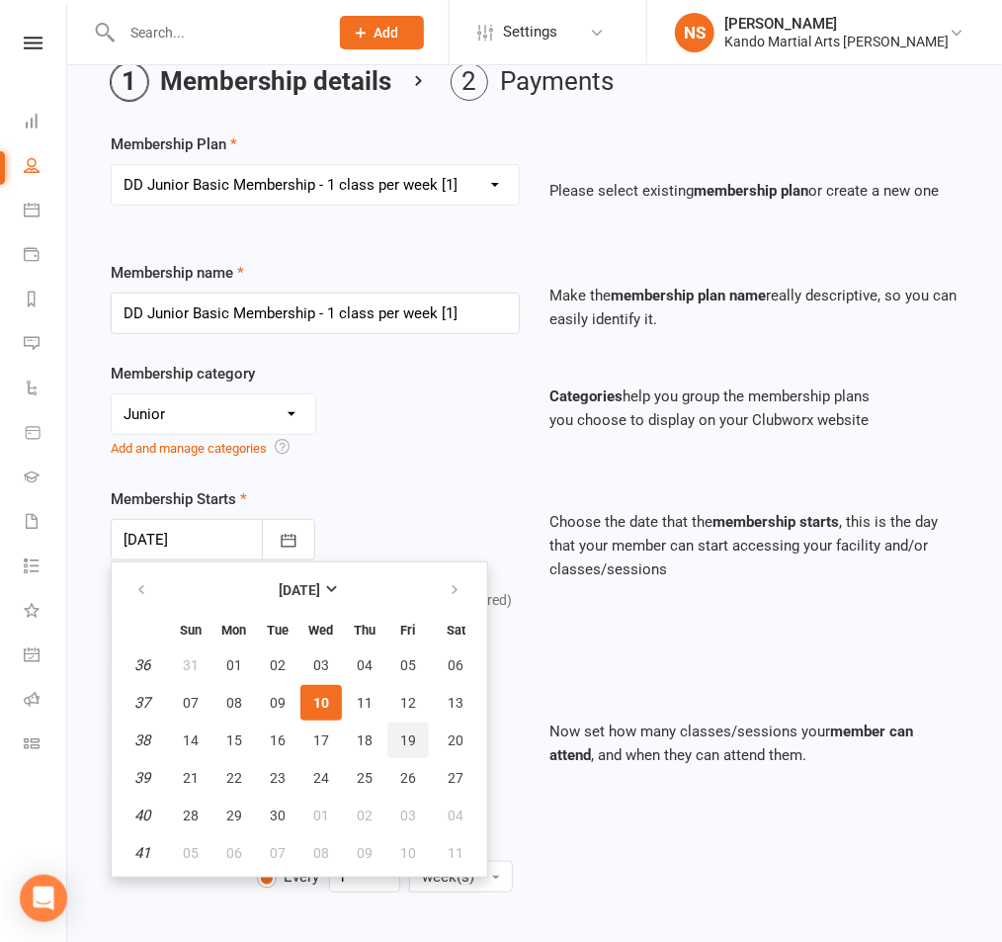
click at [399, 747] on button "19" at bounding box center [408, 740] width 42 height 36
type input "[DATE]"
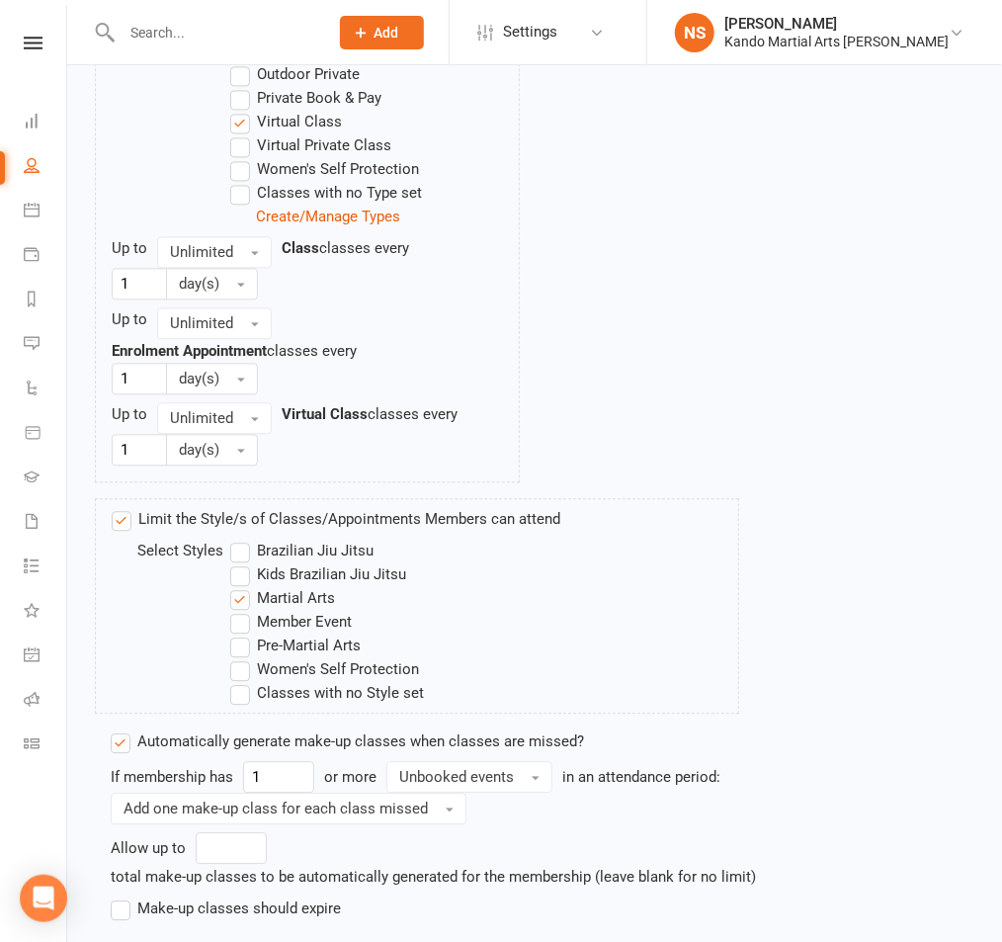
scroll to position [1480, 0]
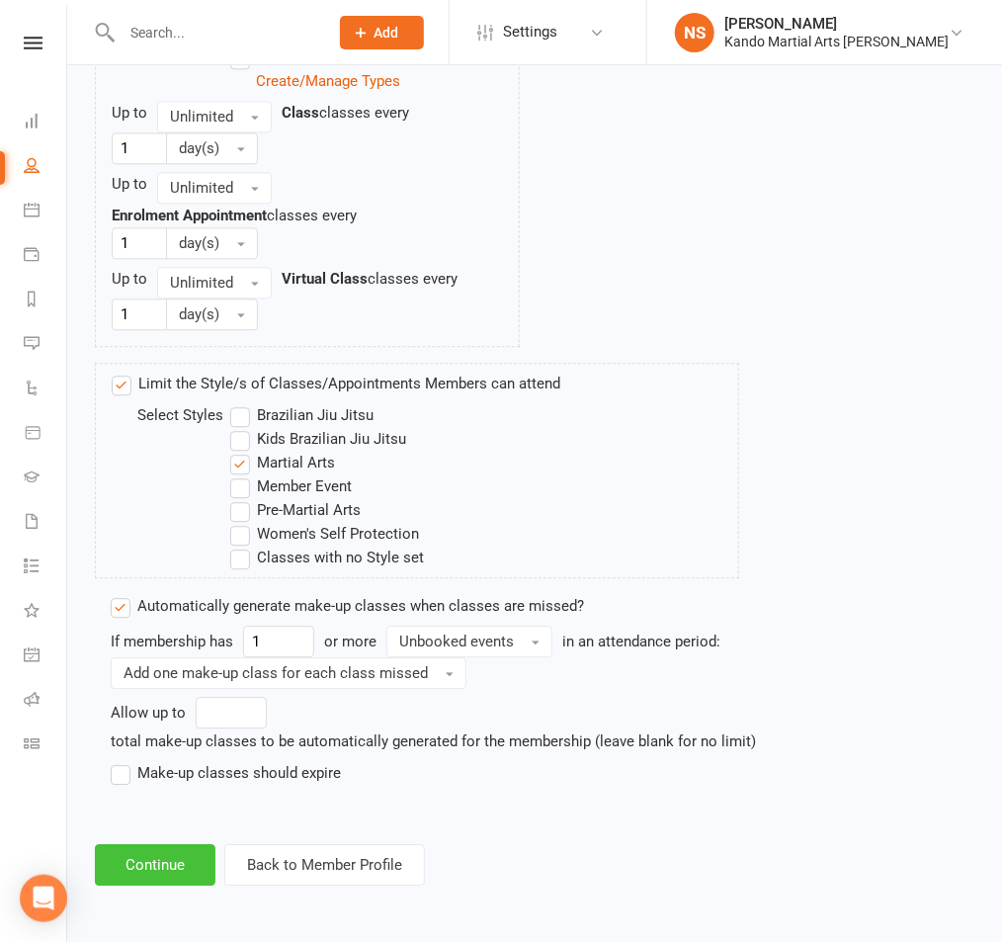
click at [176, 860] on button "Continue" at bounding box center [155, 865] width 121 height 42
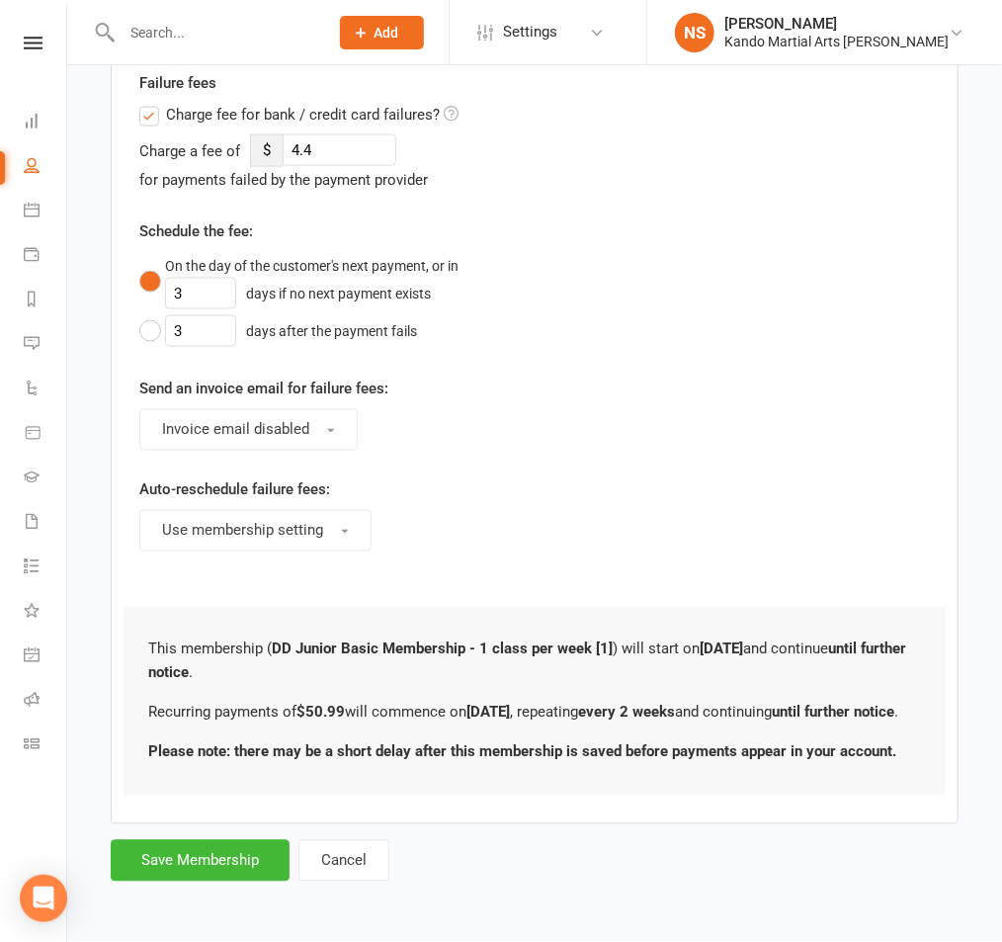
scroll to position [0, 0]
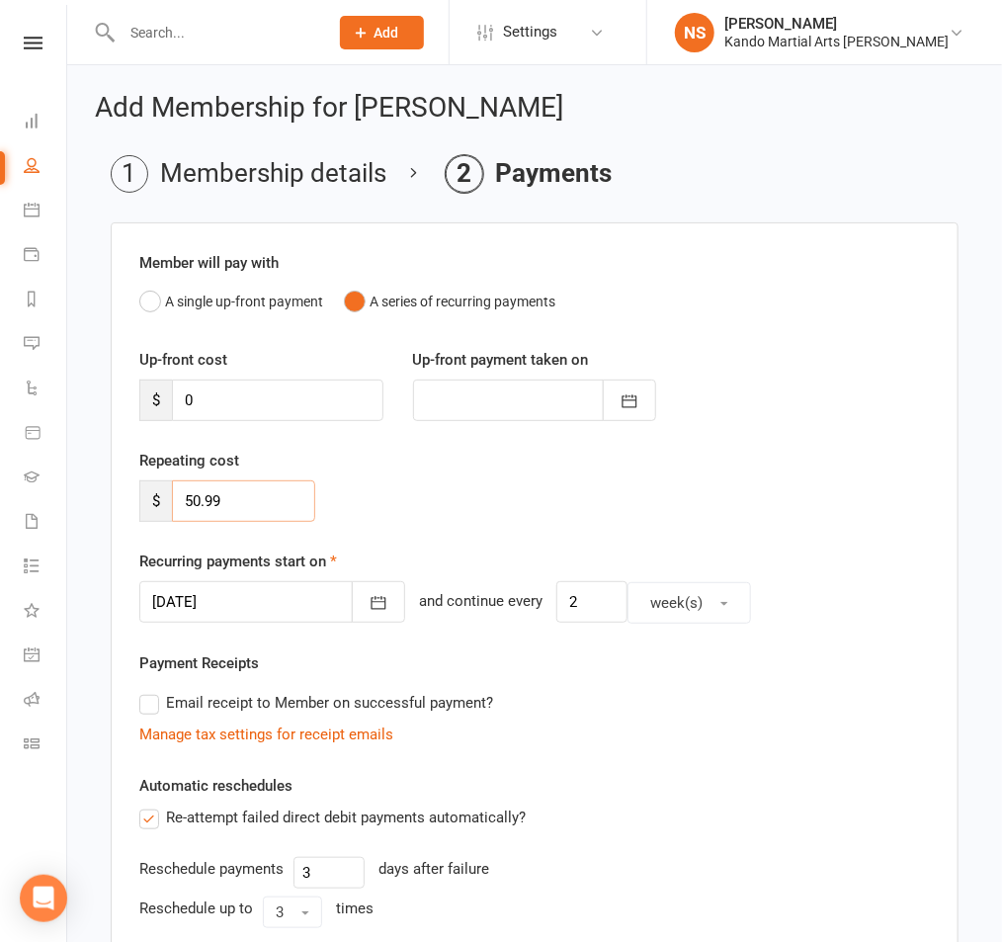
drag, startPoint x: 252, startPoint y: 507, endPoint x: 171, endPoint y: 501, distance: 81.3
click at [171, 501] on div "$ 50.99" at bounding box center [227, 501] width 176 height 42
type input "0"
click at [726, 487] on div "Repeating cost $ 0" at bounding box center [535, 499] width 820 height 101
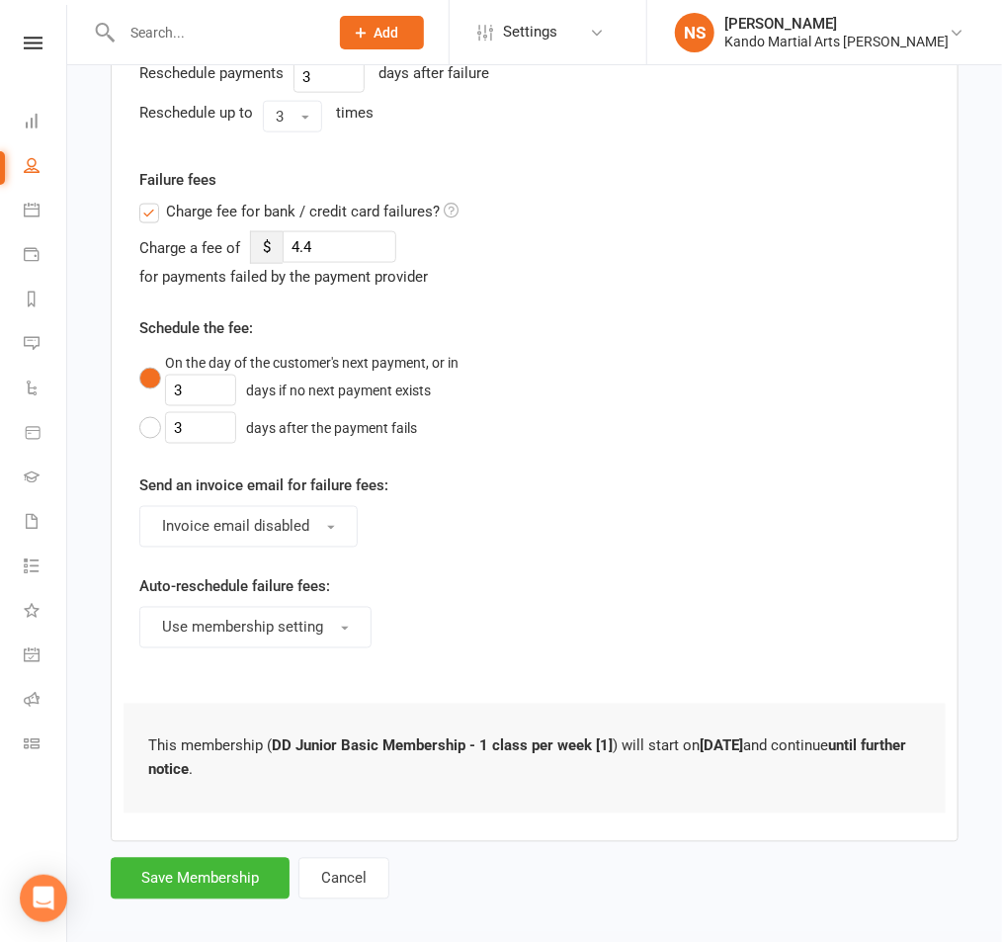
scroll to position [808, 0]
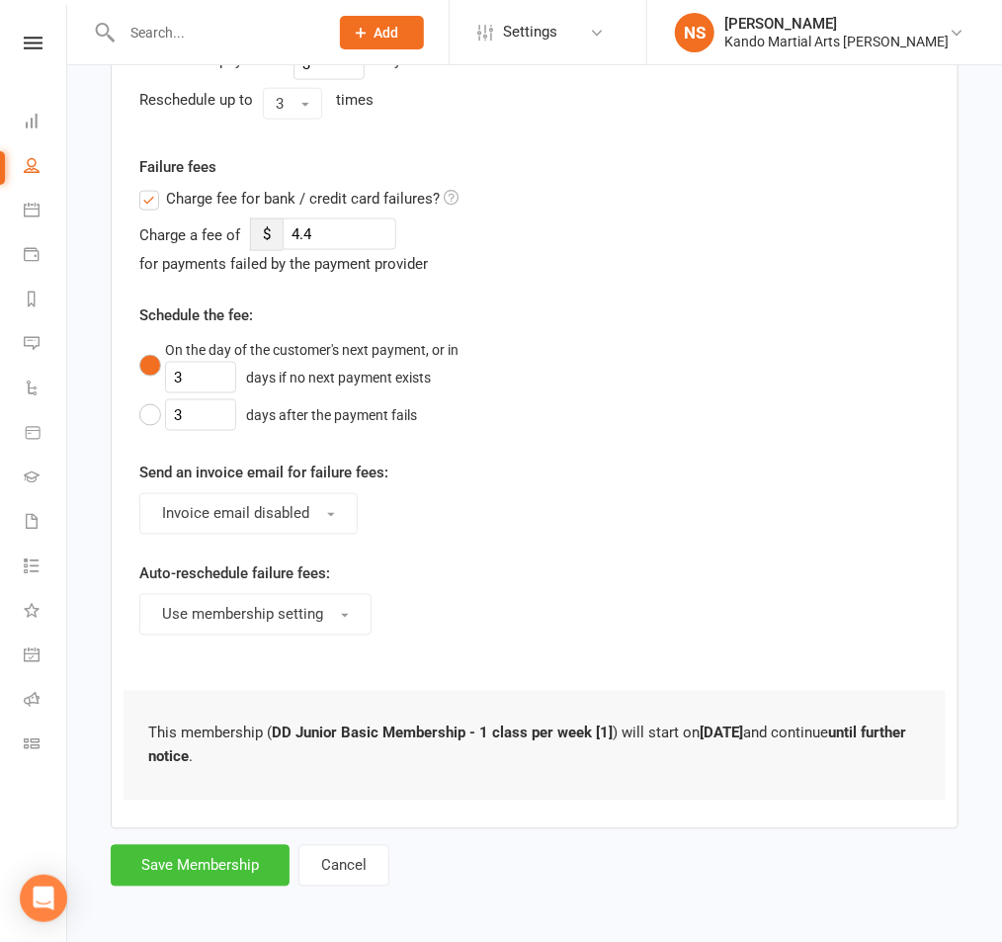
click at [259, 857] on button "Save Membership" at bounding box center [200, 866] width 179 height 42
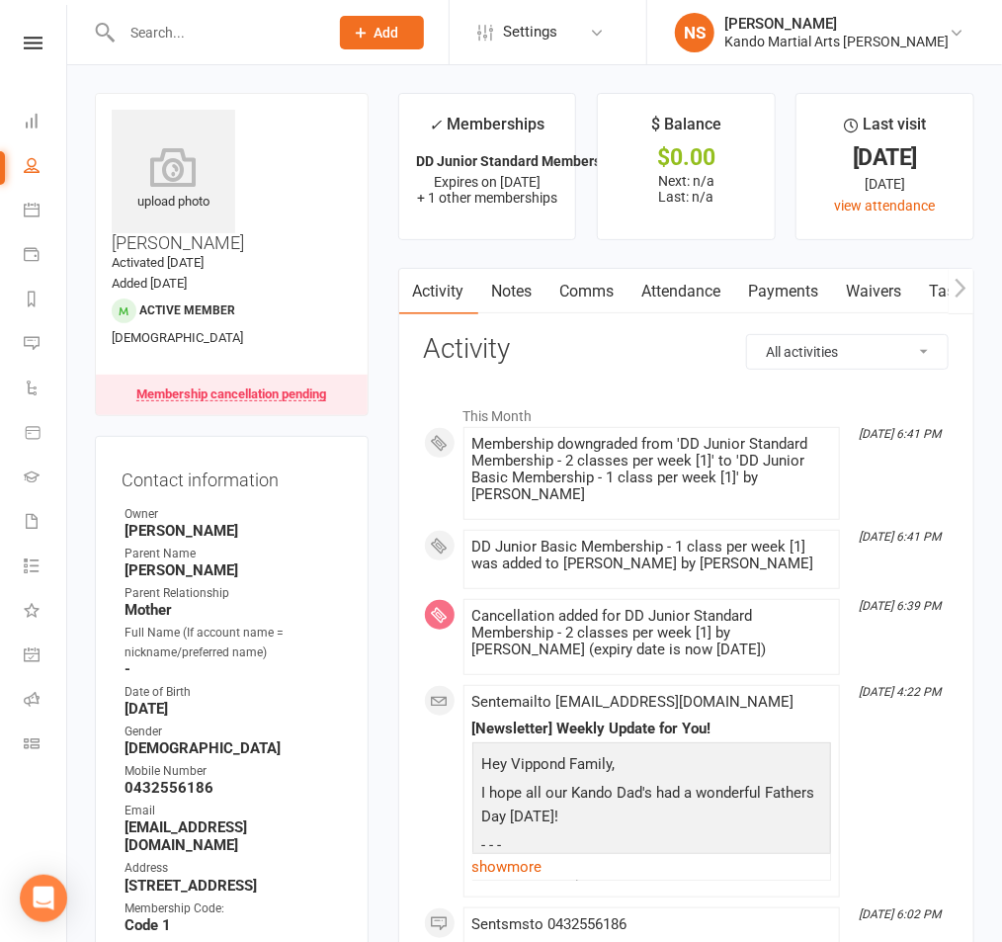
click at [939, 294] on link "Tasks" at bounding box center [950, 291] width 69 height 45
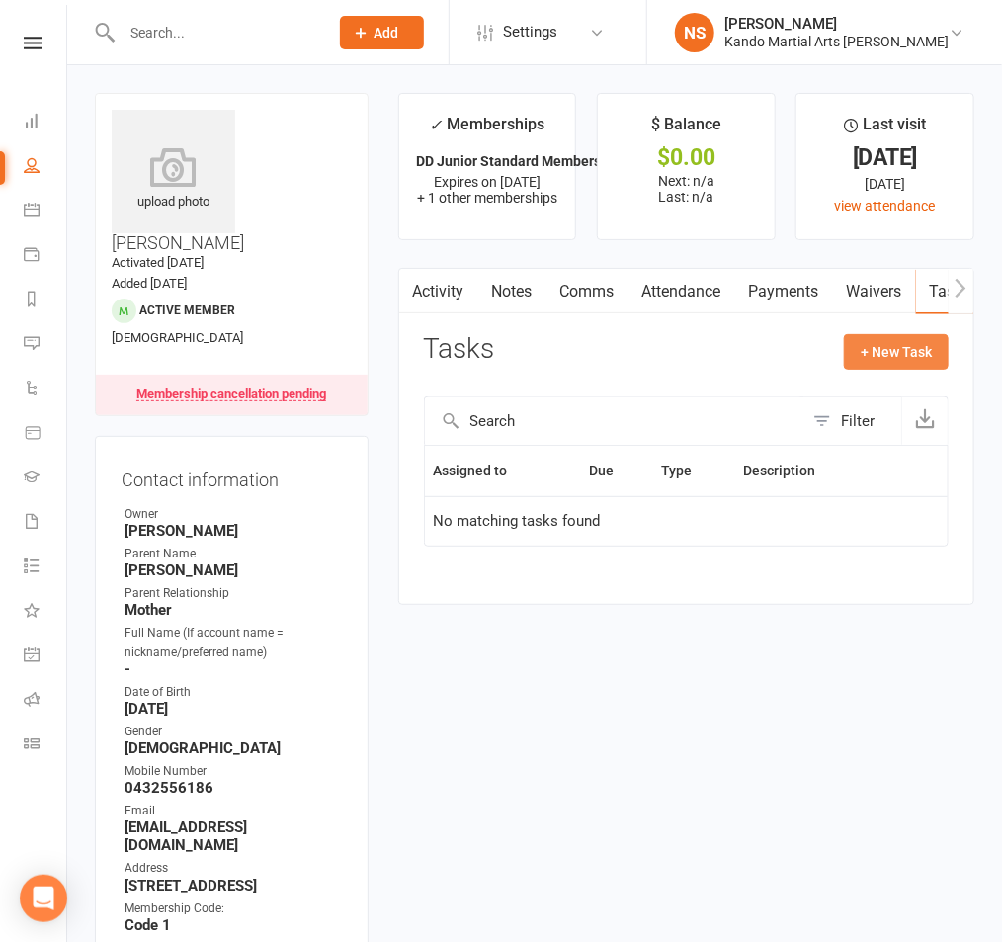
click at [933, 362] on button "+ New Task" at bounding box center [896, 352] width 105 height 36
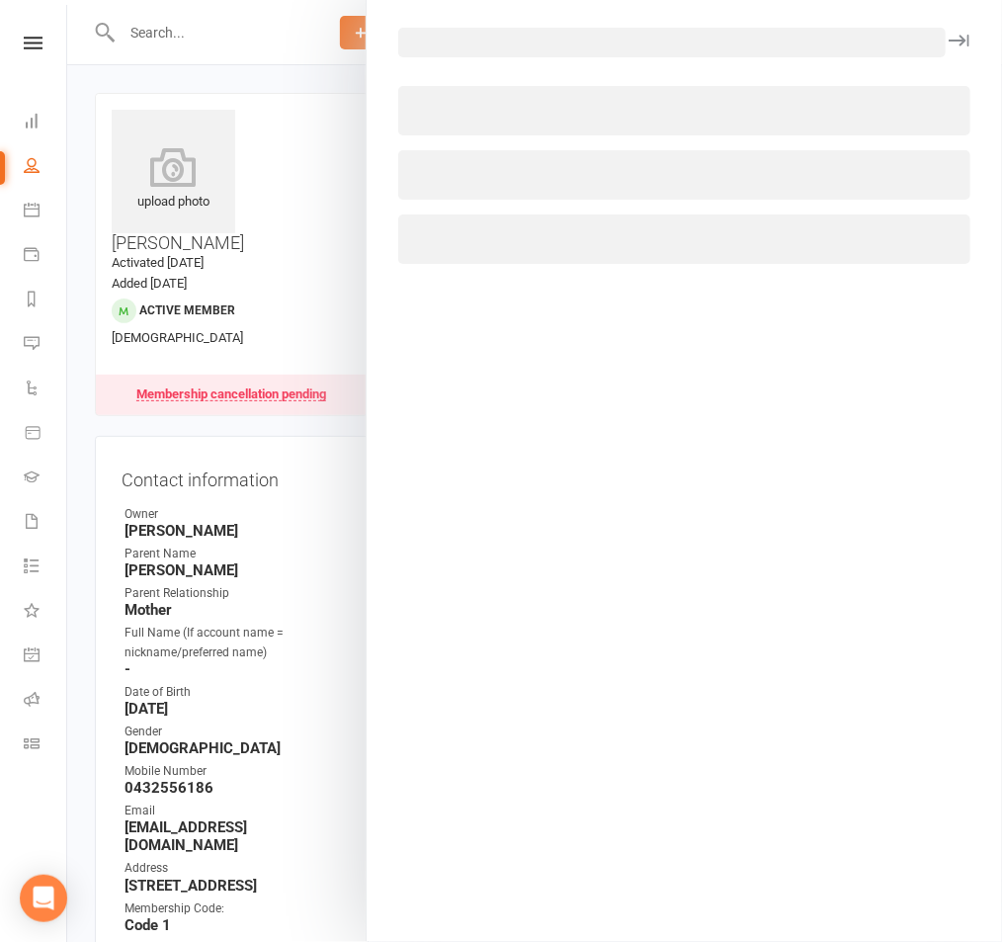
select select "48592"
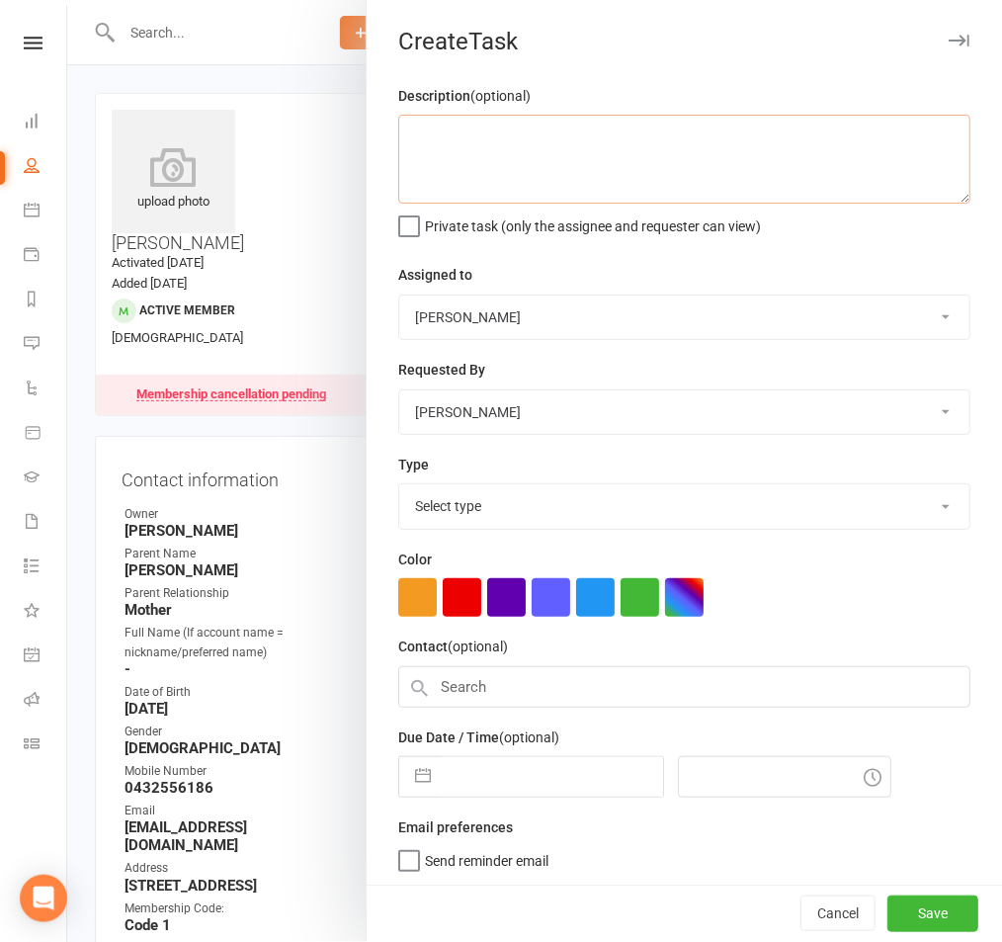
click at [485, 151] on textarea at bounding box center [684, 159] width 572 height 89
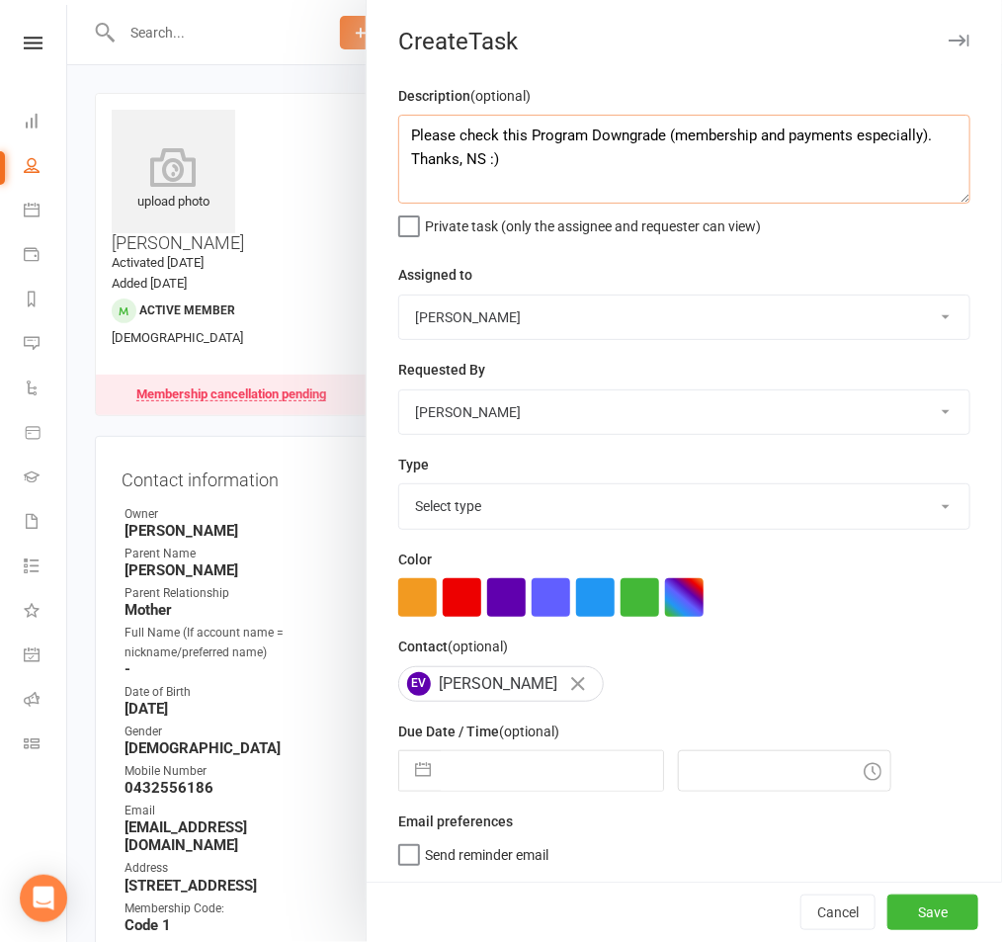
type textarea "Please check this Program Downgrade (membership and payments especially). Thank…"
click at [563, 318] on select "[PERSON_NAME] / [PERSON_NAME] [PERSON_NAME] [PERSON_NAME] [PERSON_NAME] [PERSON…" at bounding box center [684, 317] width 570 height 43
select select "31652"
click at [598, 519] on select "Select type Admin Bbpc - black belt prep course Cancellation Enquiry Follow-up …" at bounding box center [684, 505] width 570 height 43
select select "24292"
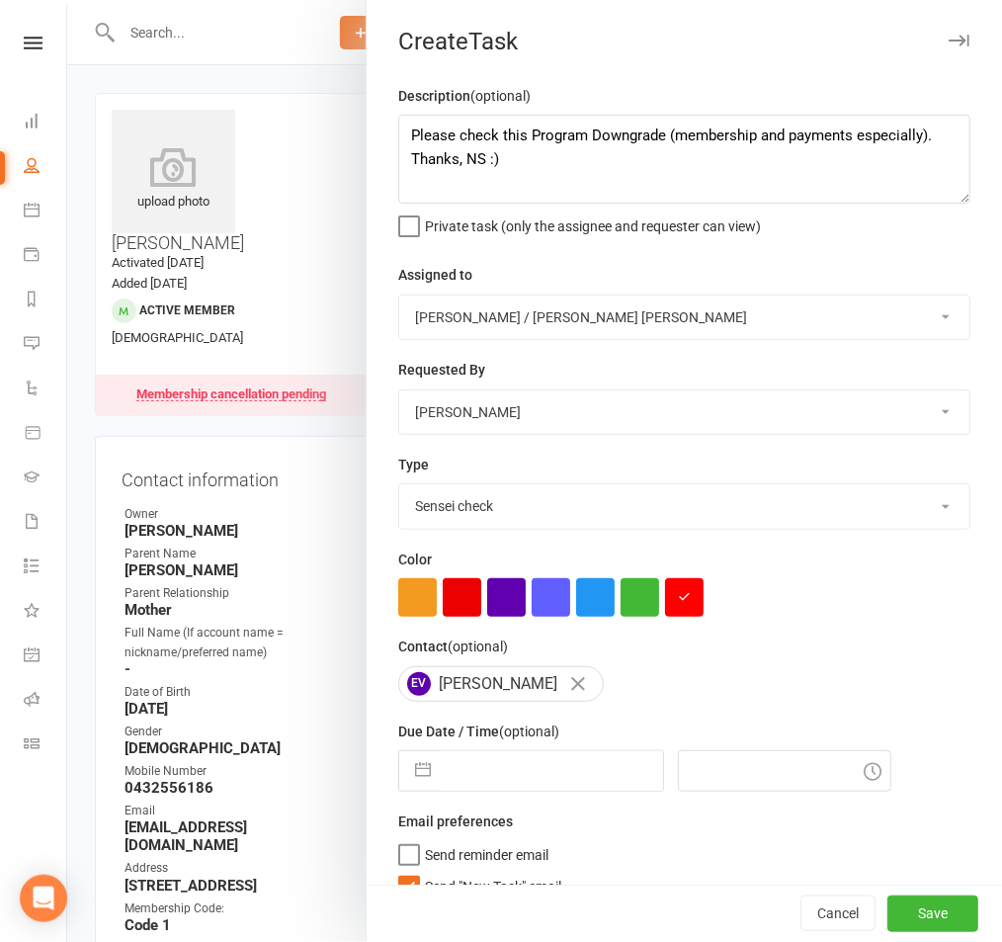
scroll to position [31, 0]
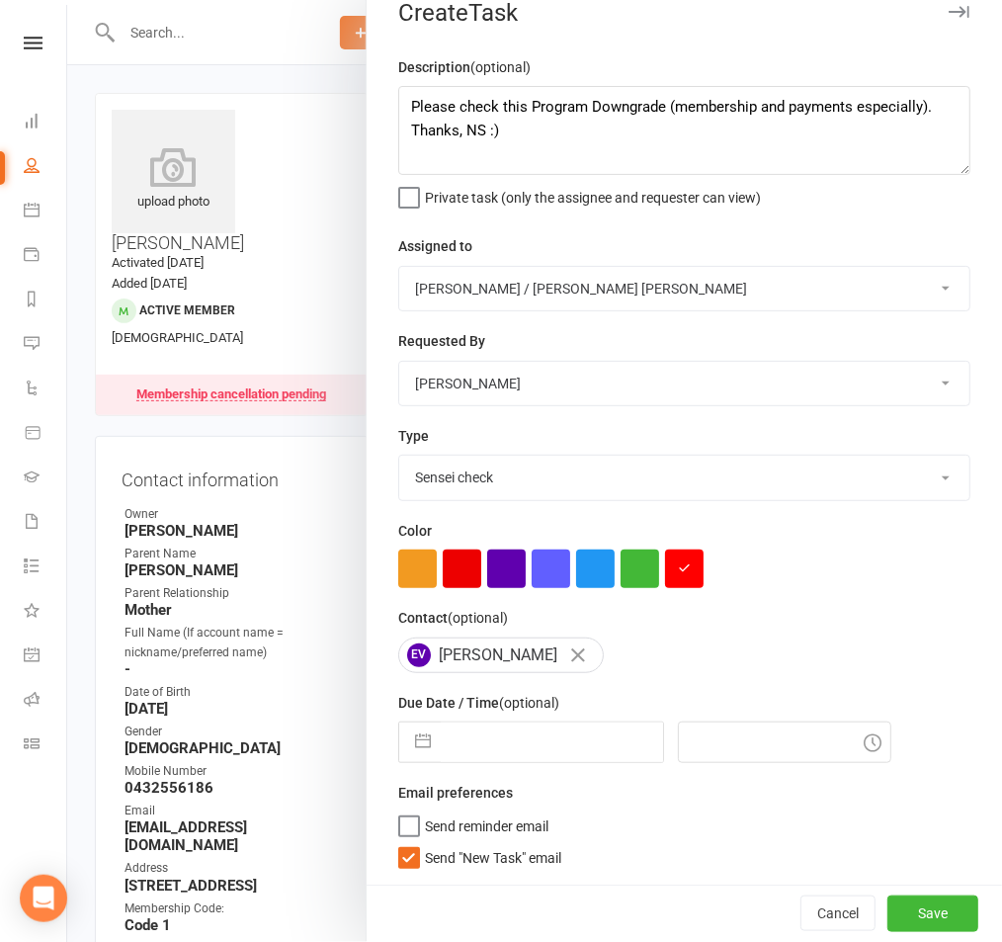
click at [445, 736] on input "text" at bounding box center [552, 742] width 222 height 40
select select "7"
select select "2025"
select select "8"
select select "2025"
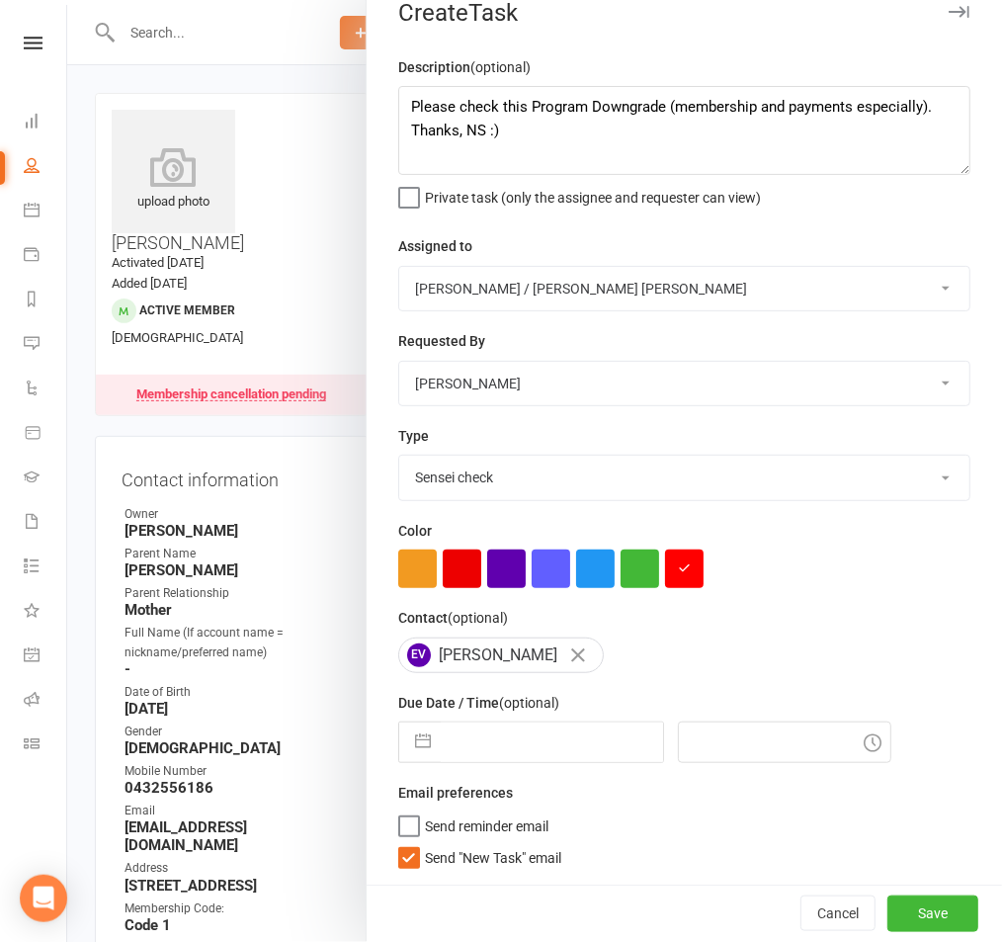
select select "9"
select select "2025"
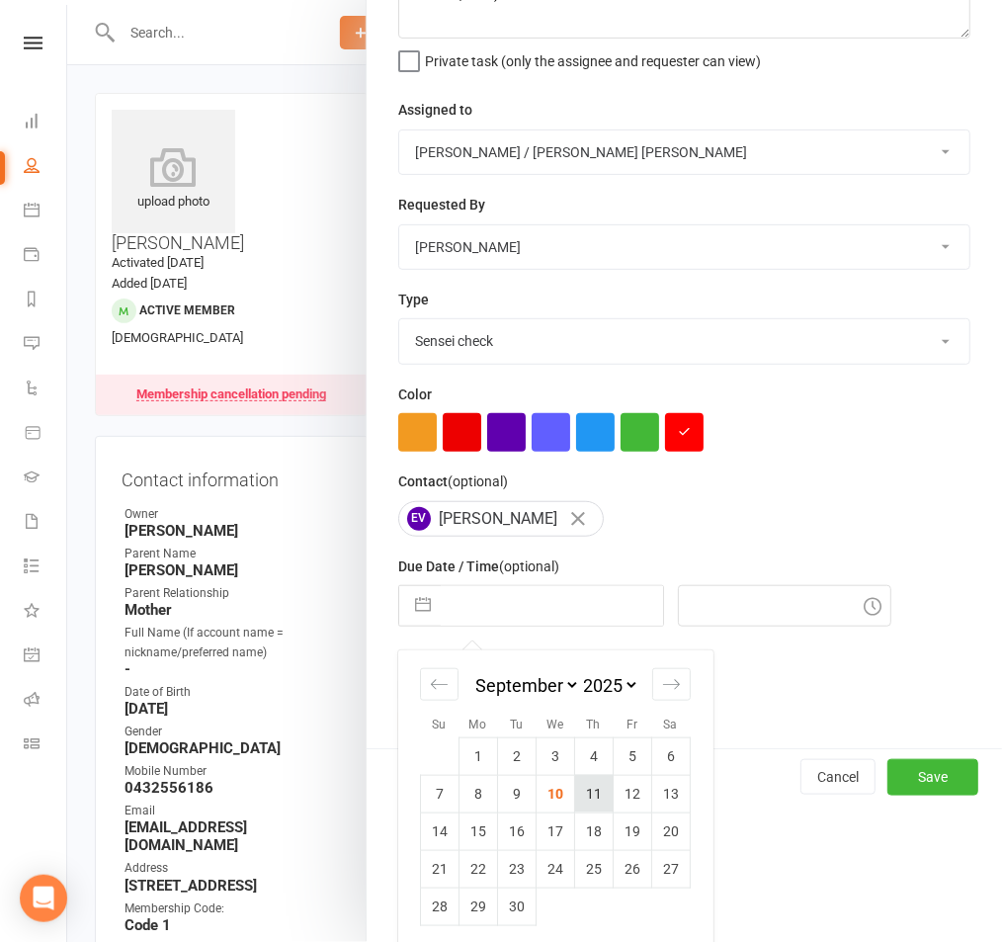
scroll to position [174, 0]
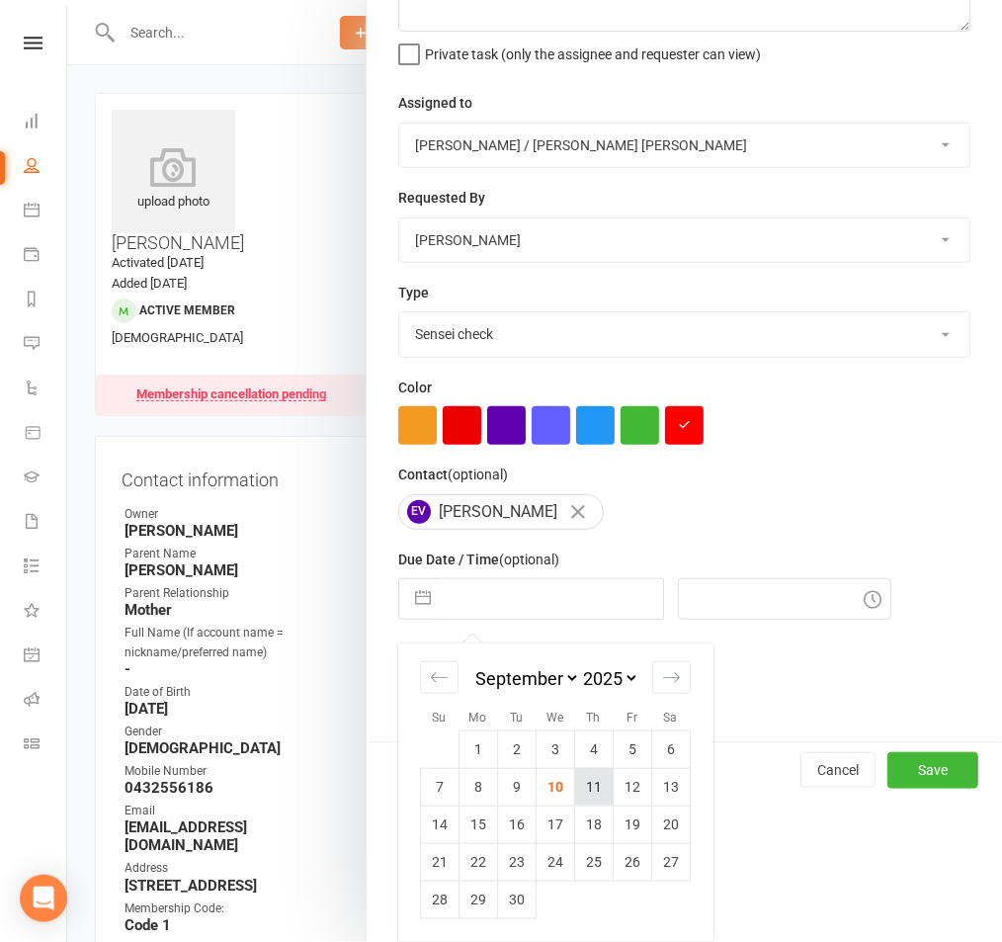
click at [602, 780] on td "11" at bounding box center [594, 787] width 39 height 38
type input "[DATE]"
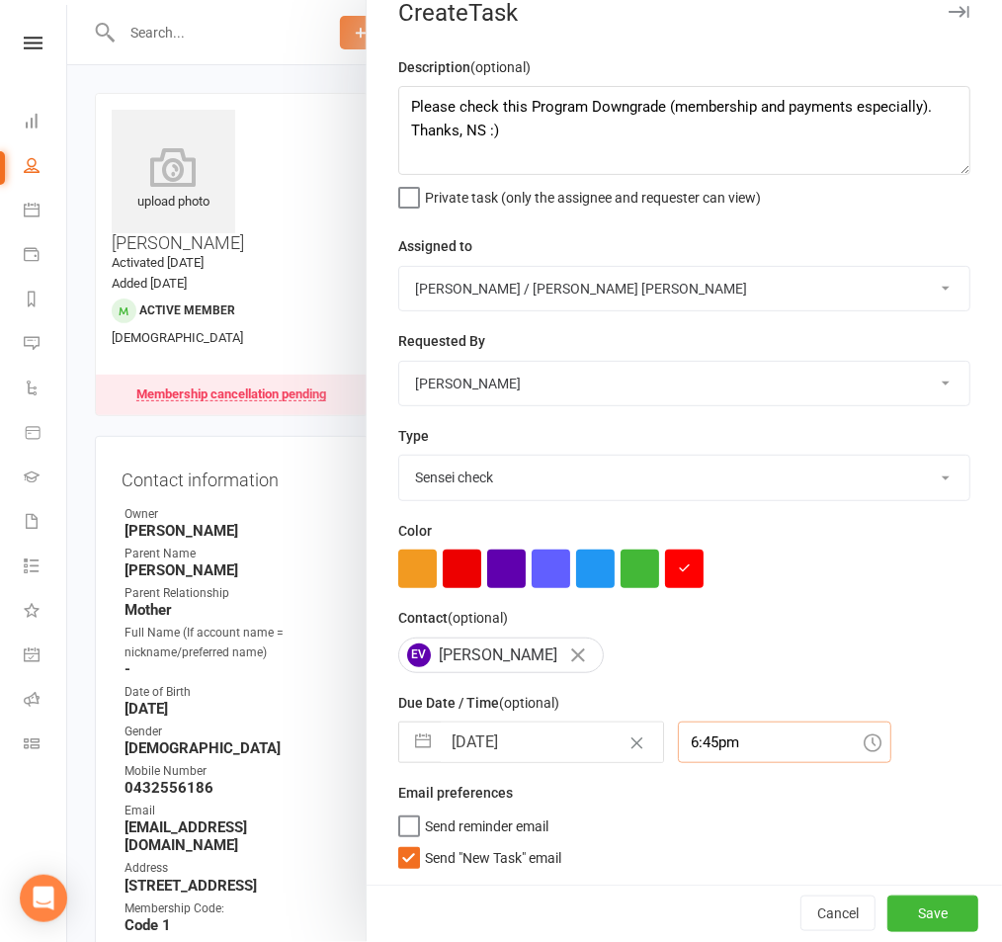
scroll to position [51, 0]
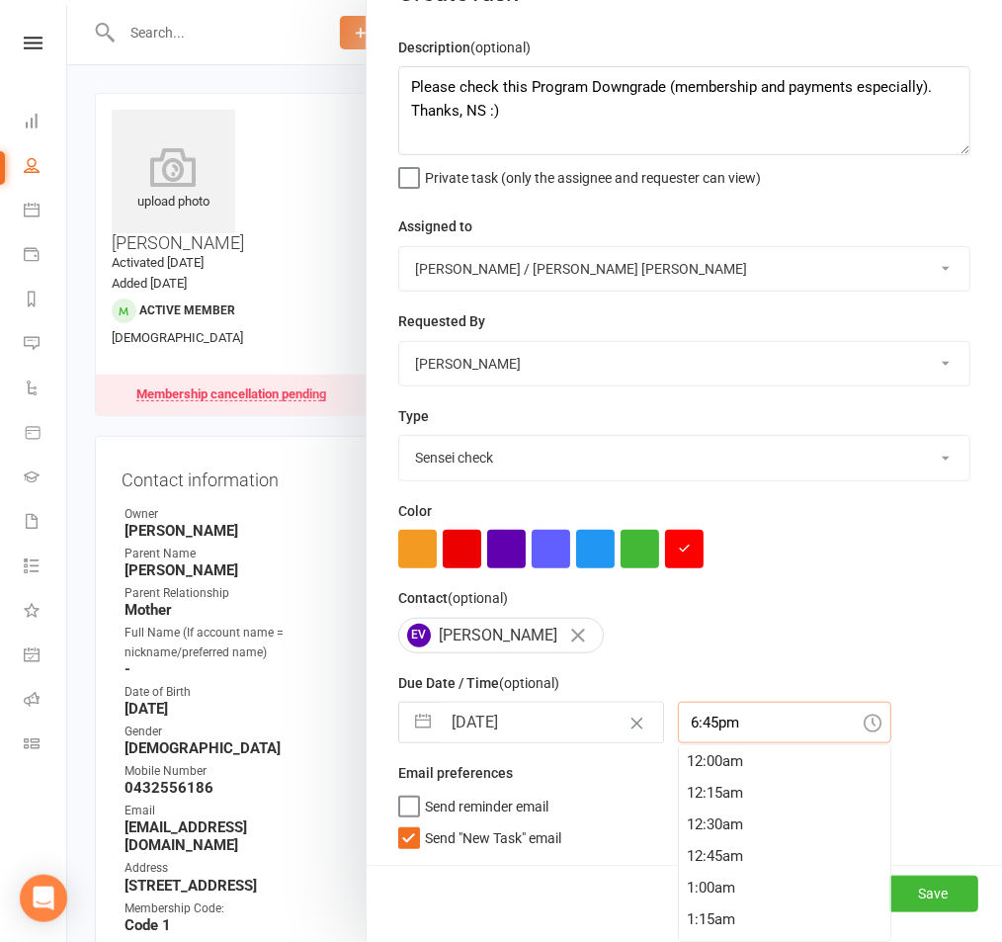
click at [702, 731] on input "6:45pm" at bounding box center [784, 723] width 213 height 42
click at [711, 773] on div "10:30am" at bounding box center [784, 769] width 211 height 32
type input "10:30am"
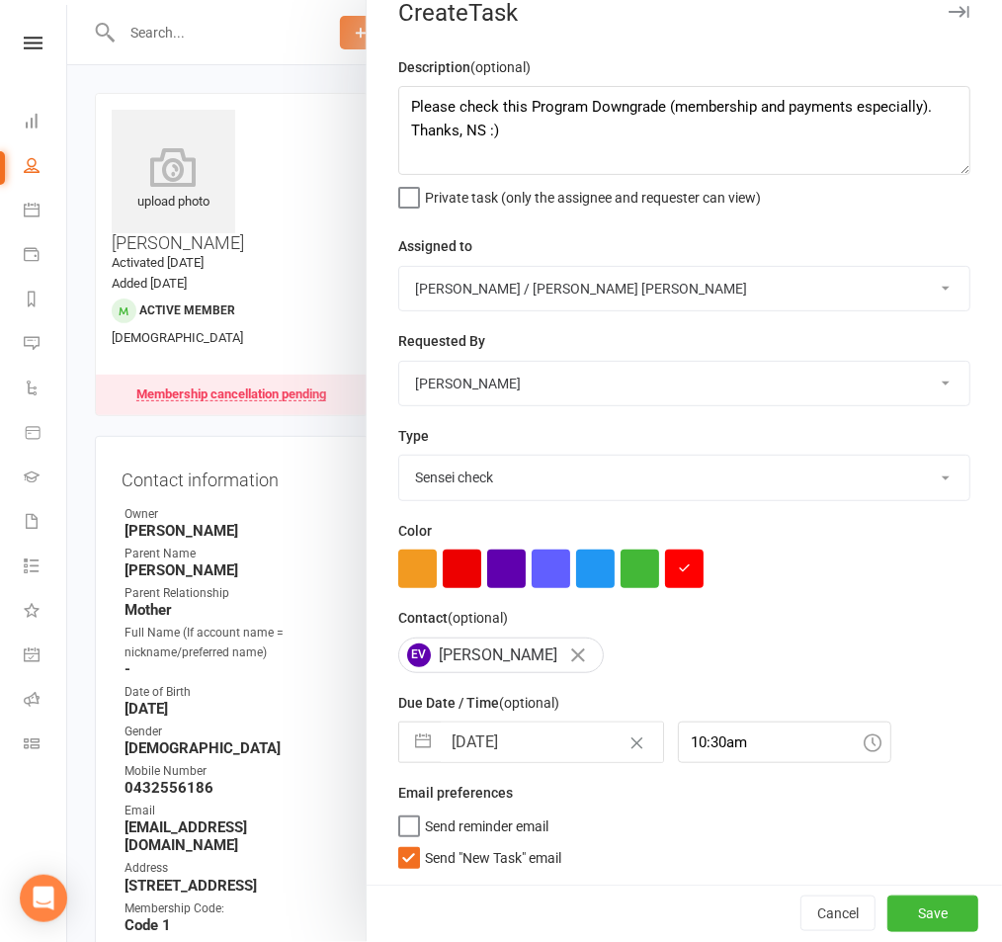
click at [405, 852] on label "Send "New Task" email" at bounding box center [479, 853] width 163 height 20
click at [405, 843] on input "Send "New Task" email" at bounding box center [479, 843] width 163 height 0
click at [946, 912] on button "Save" at bounding box center [933, 913] width 91 height 36
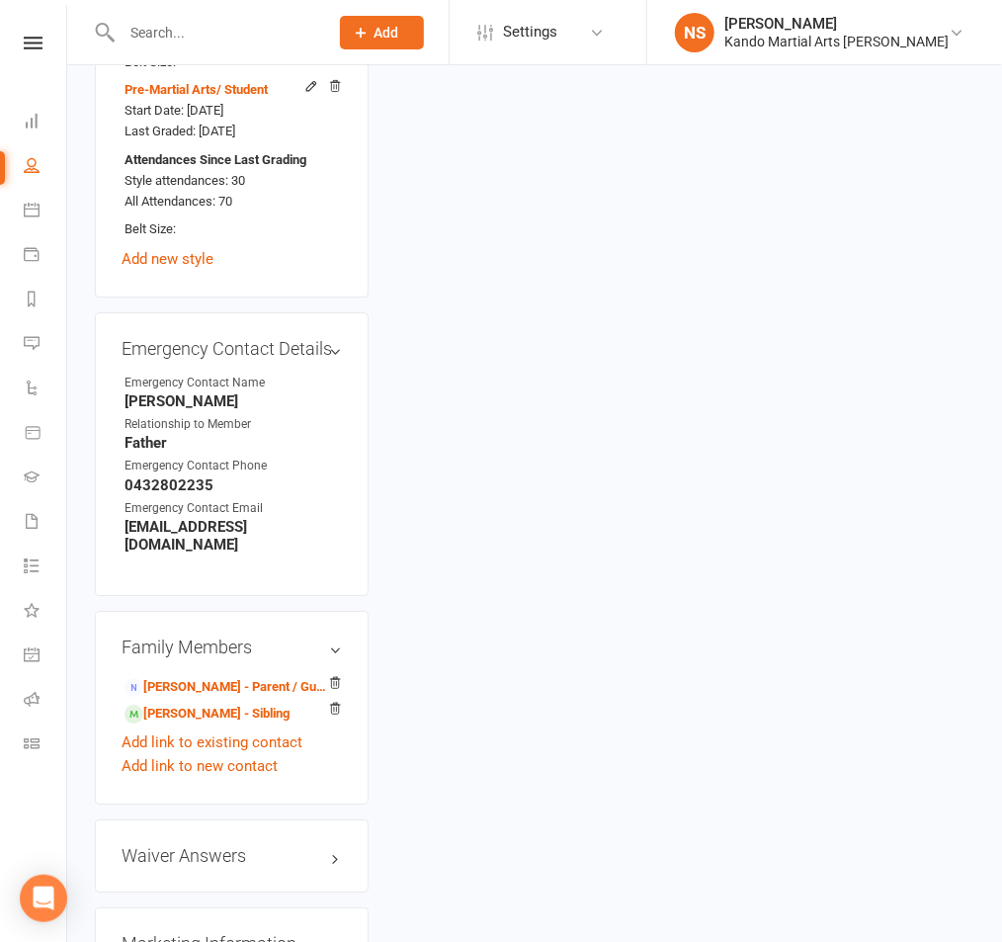
scroll to position [1959, 0]
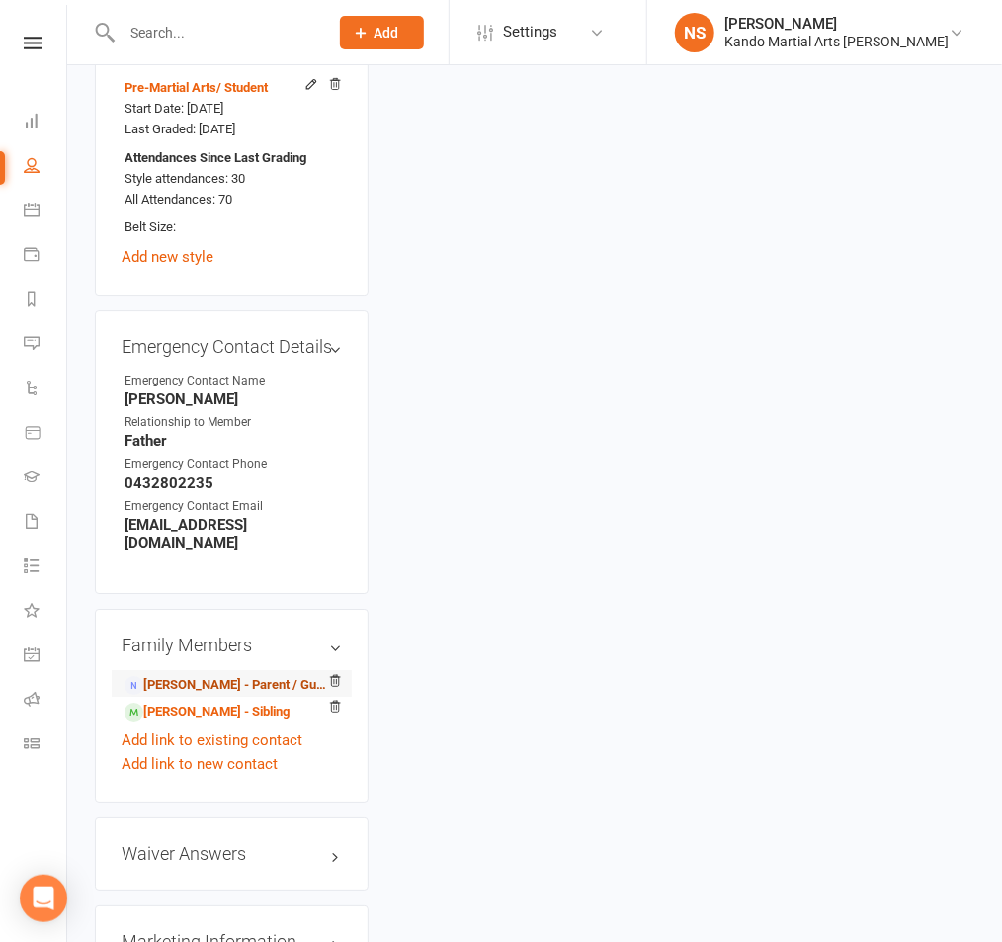
click at [221, 675] on link "[PERSON_NAME] - Parent / Guardian" at bounding box center [229, 685] width 208 height 21
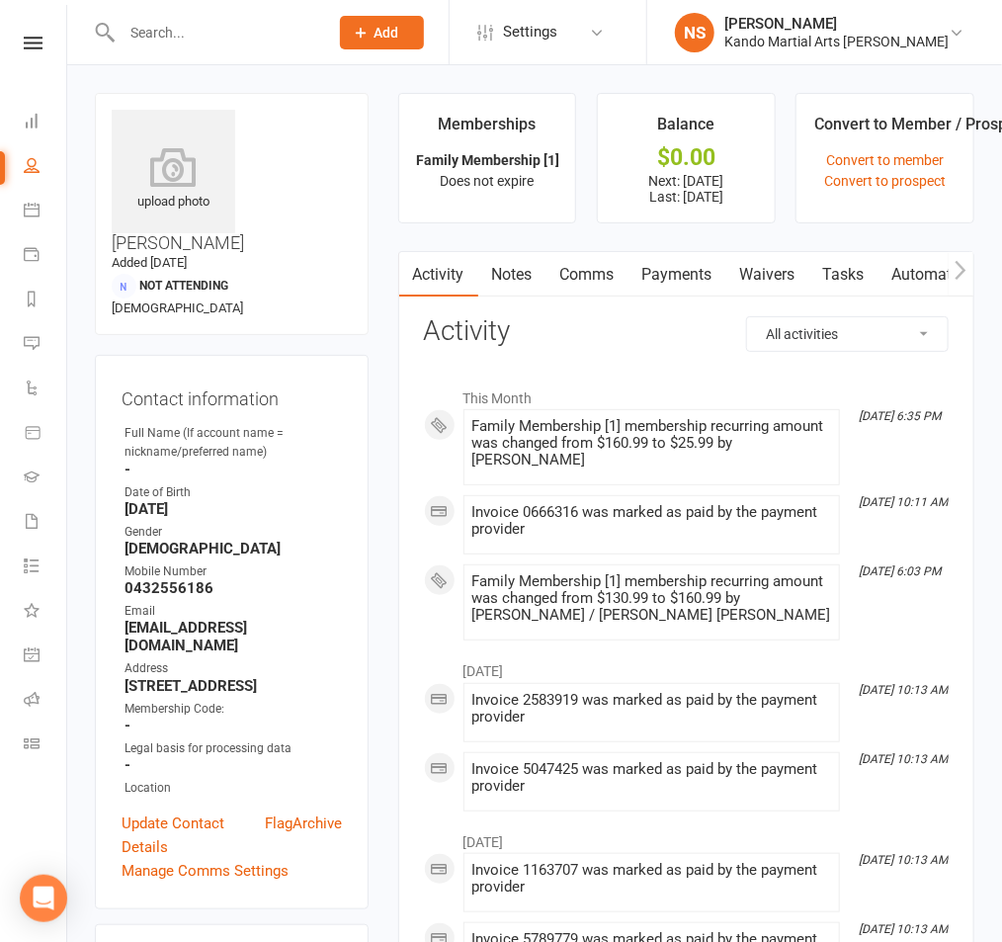
click at [678, 276] on link "Payments" at bounding box center [678, 274] width 98 height 45
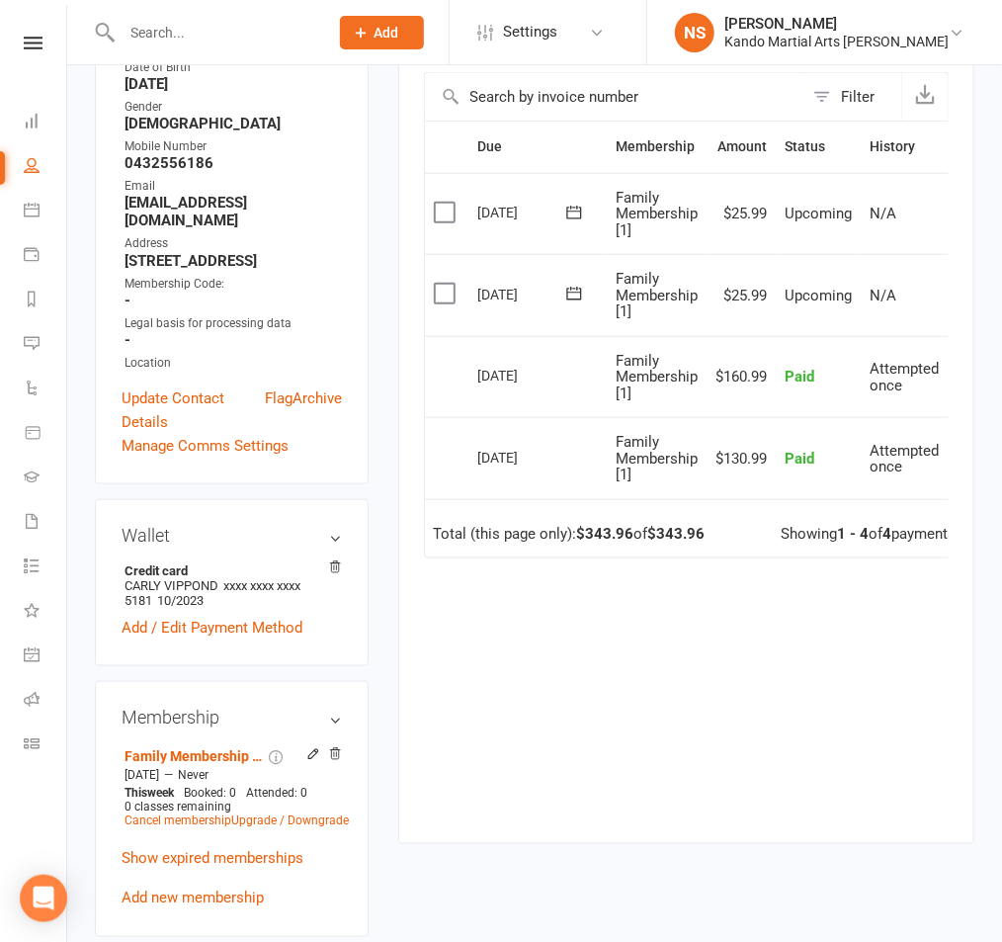
scroll to position [427, 0]
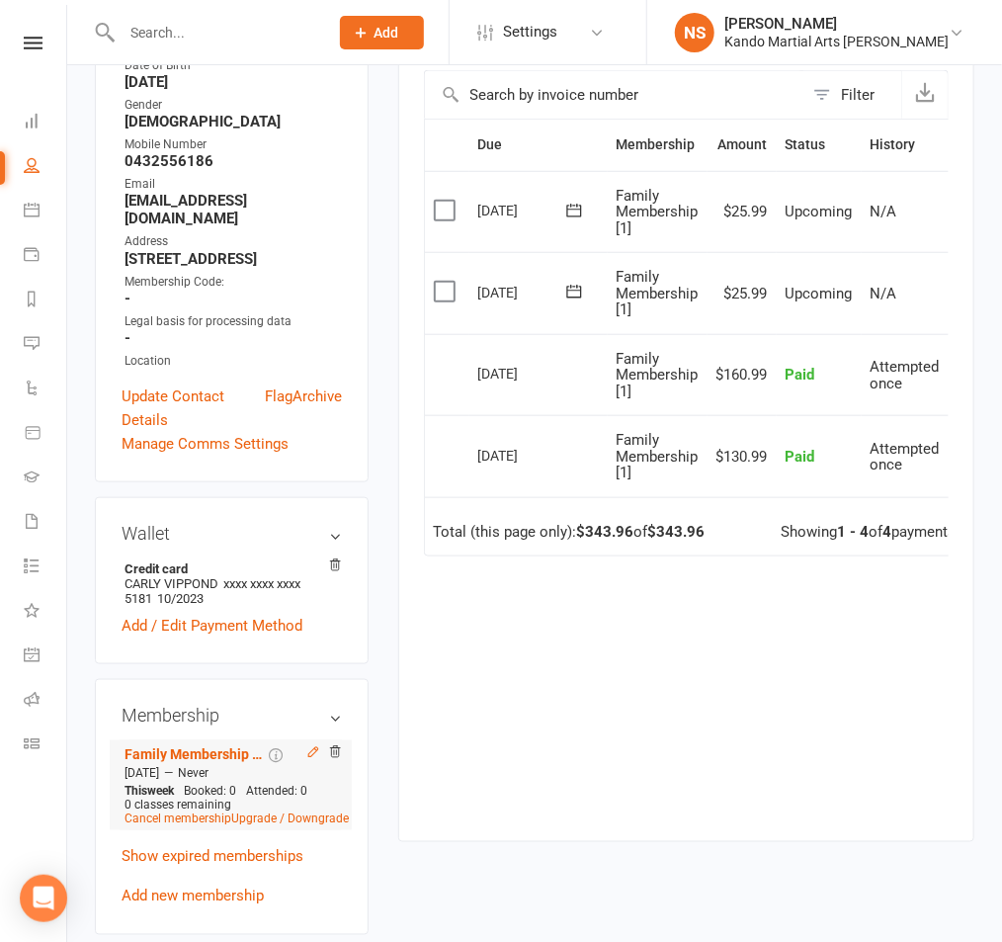
click at [312, 745] on icon at bounding box center [313, 752] width 14 height 14
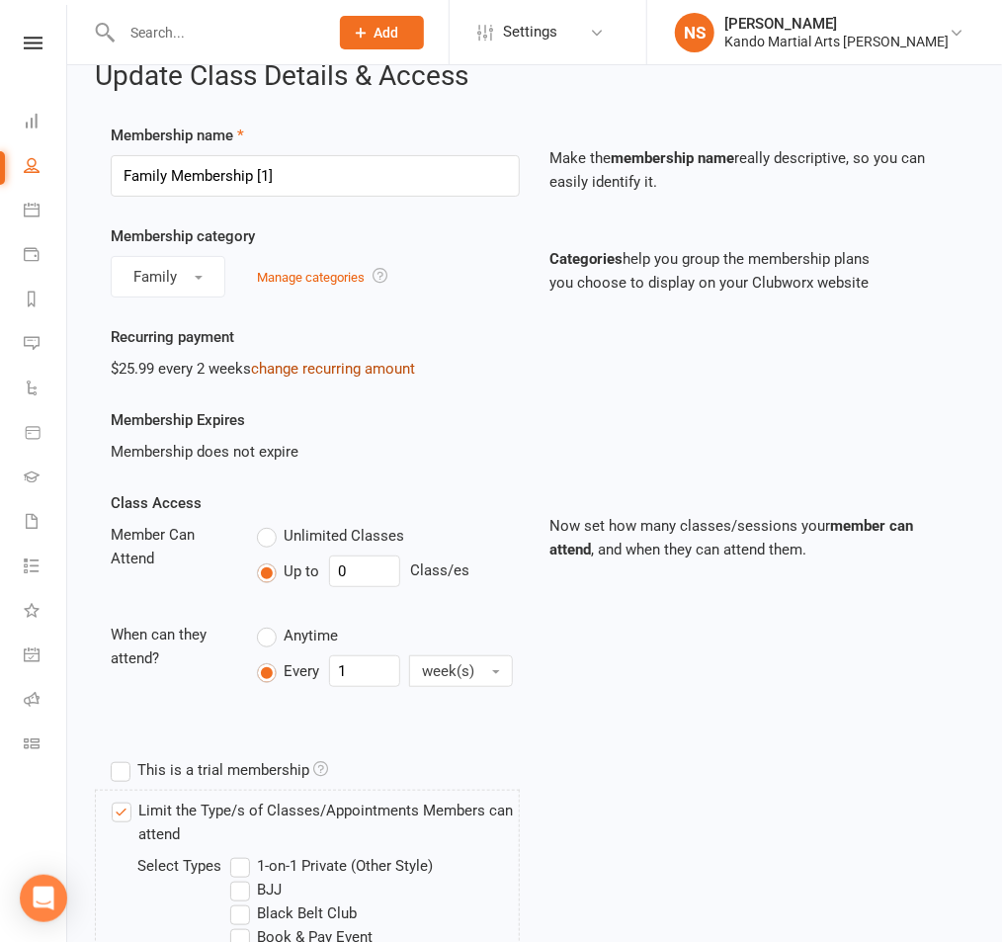
scroll to position [32, 0]
click at [322, 367] on link "change recurring amount" at bounding box center [333, 369] width 164 height 18
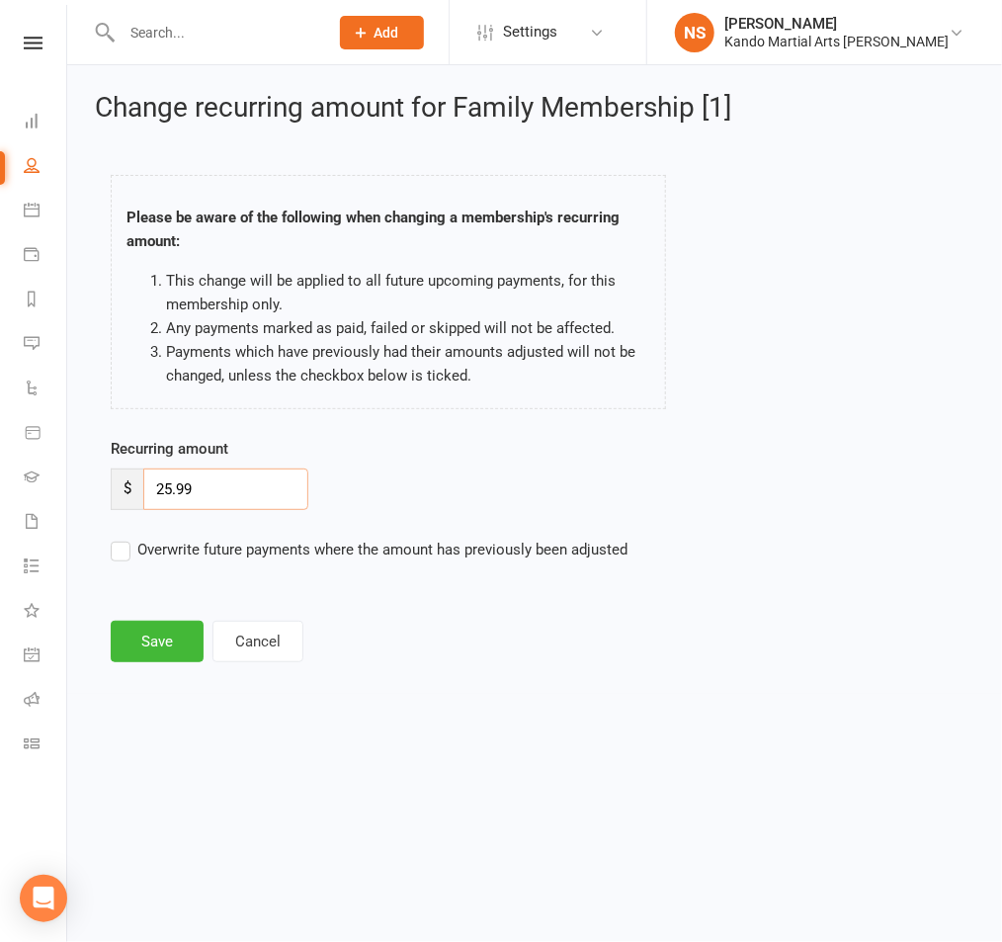
click at [169, 485] on input "25.99" at bounding box center [225, 489] width 165 height 42
type input "50.99"
click at [134, 632] on button "Save" at bounding box center [157, 642] width 93 height 42
